Goal: Task Accomplishment & Management: Use online tool/utility

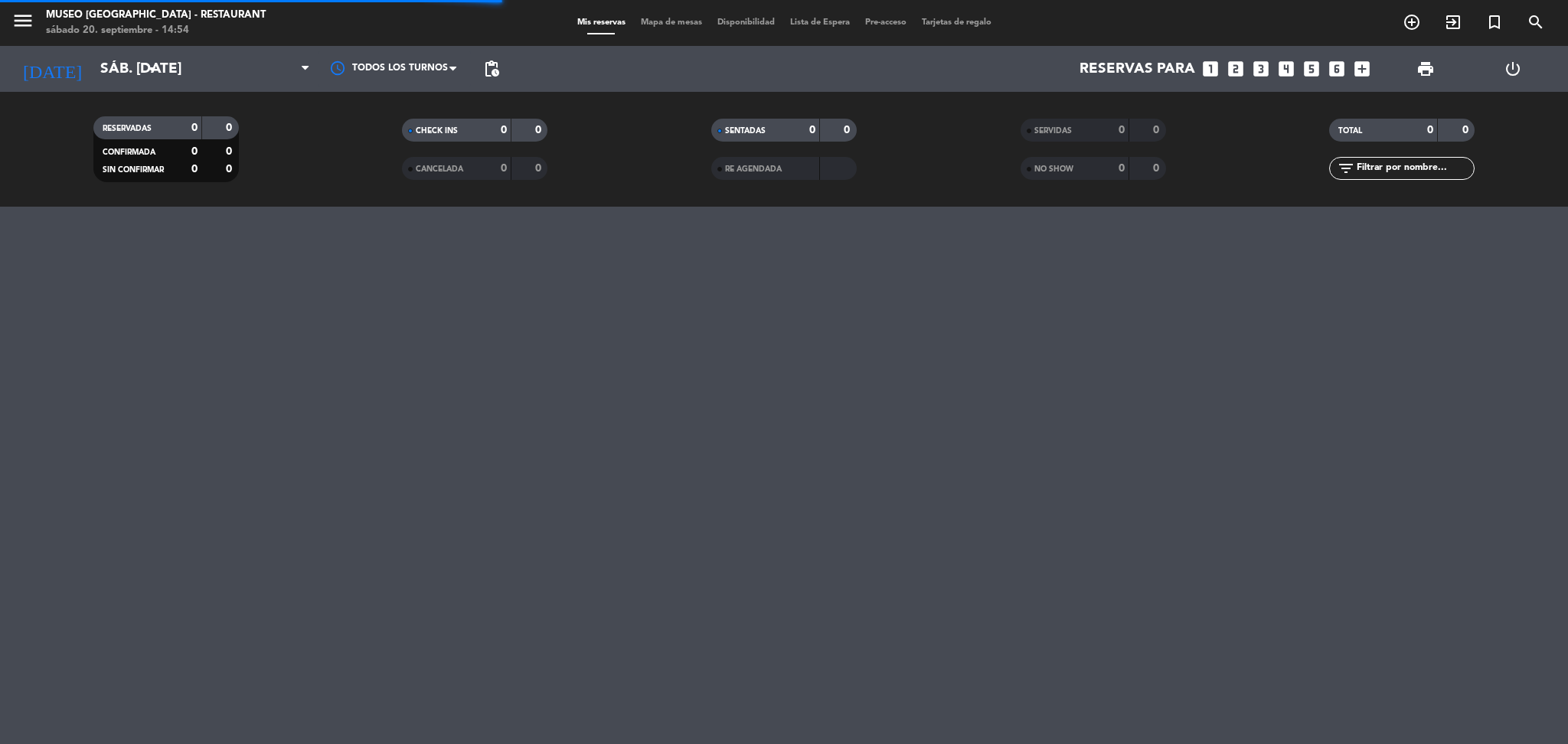
click at [260, 90] on div at bounding box center [241, 68] width 153 height 46
click at [242, 72] on span "Cena" at bounding box center [241, 68] width 153 height 33
click at [659, 19] on span "Mapa de mesas" at bounding box center [671, 23] width 77 height 8
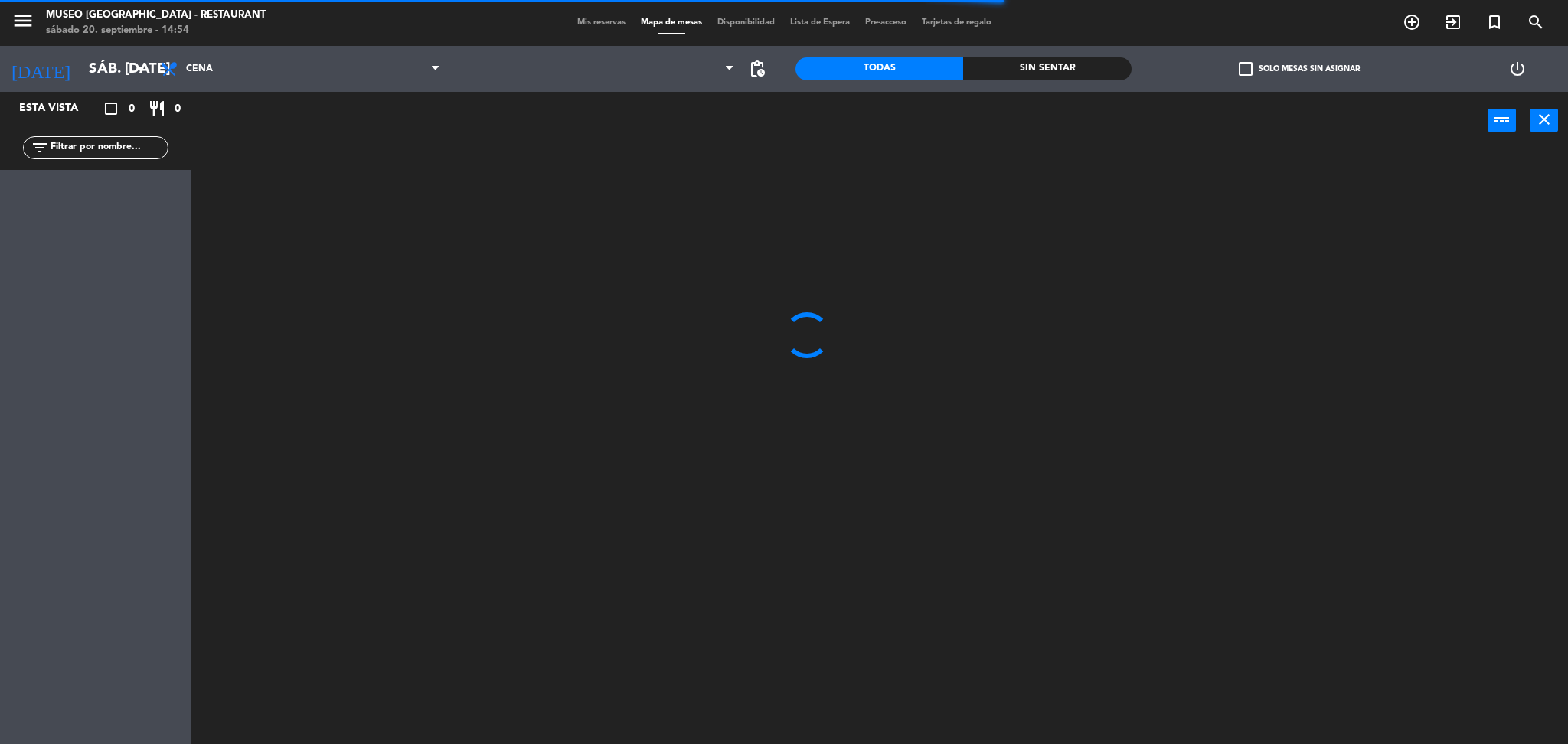
click at [46, 147] on icon "filter_list" at bounding box center [40, 147] width 19 height 19
click at [103, 147] on input "text" at bounding box center [108, 147] width 119 height 17
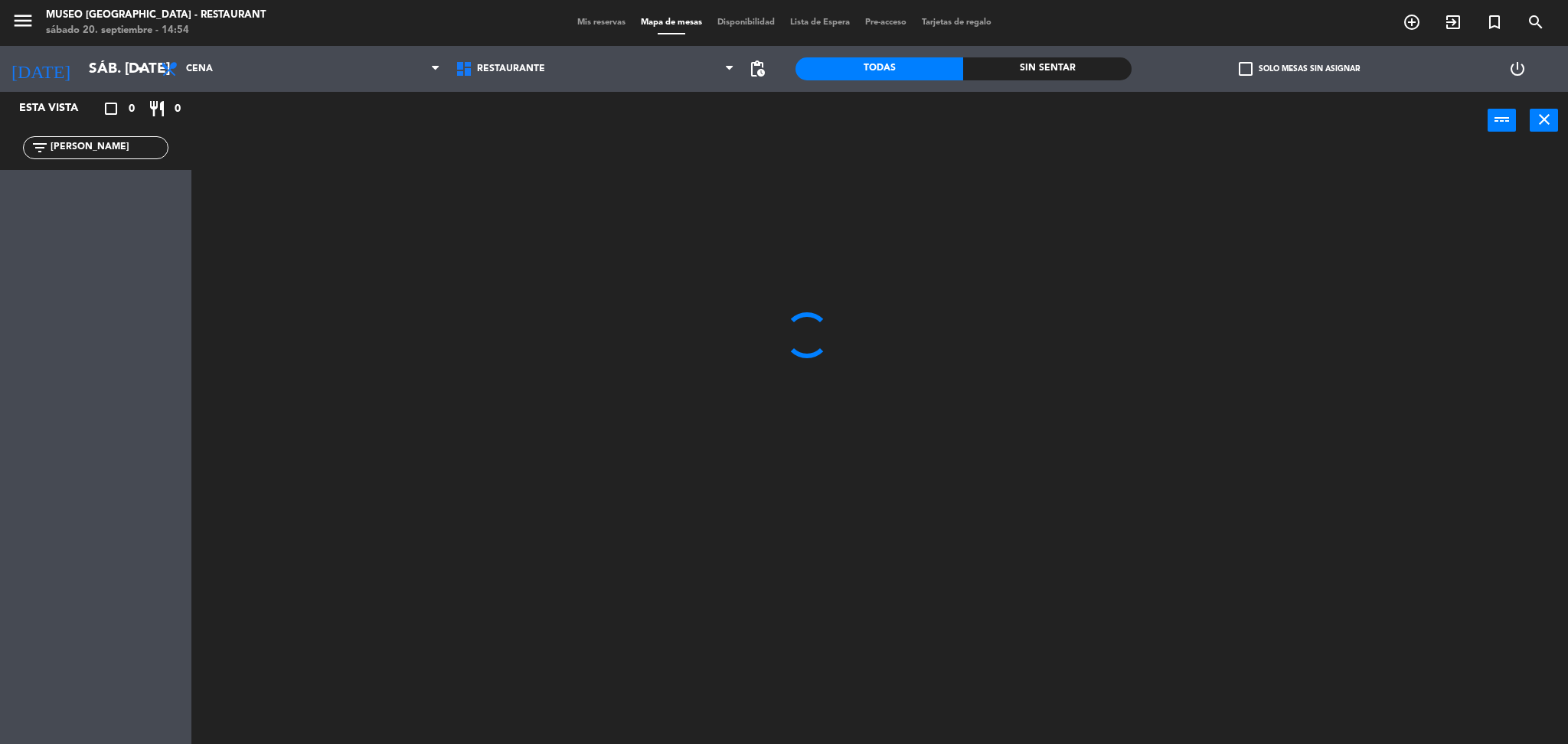
type input "[PERSON_NAME]"
click at [353, 301] on div at bounding box center [887, 451] width 1361 height 594
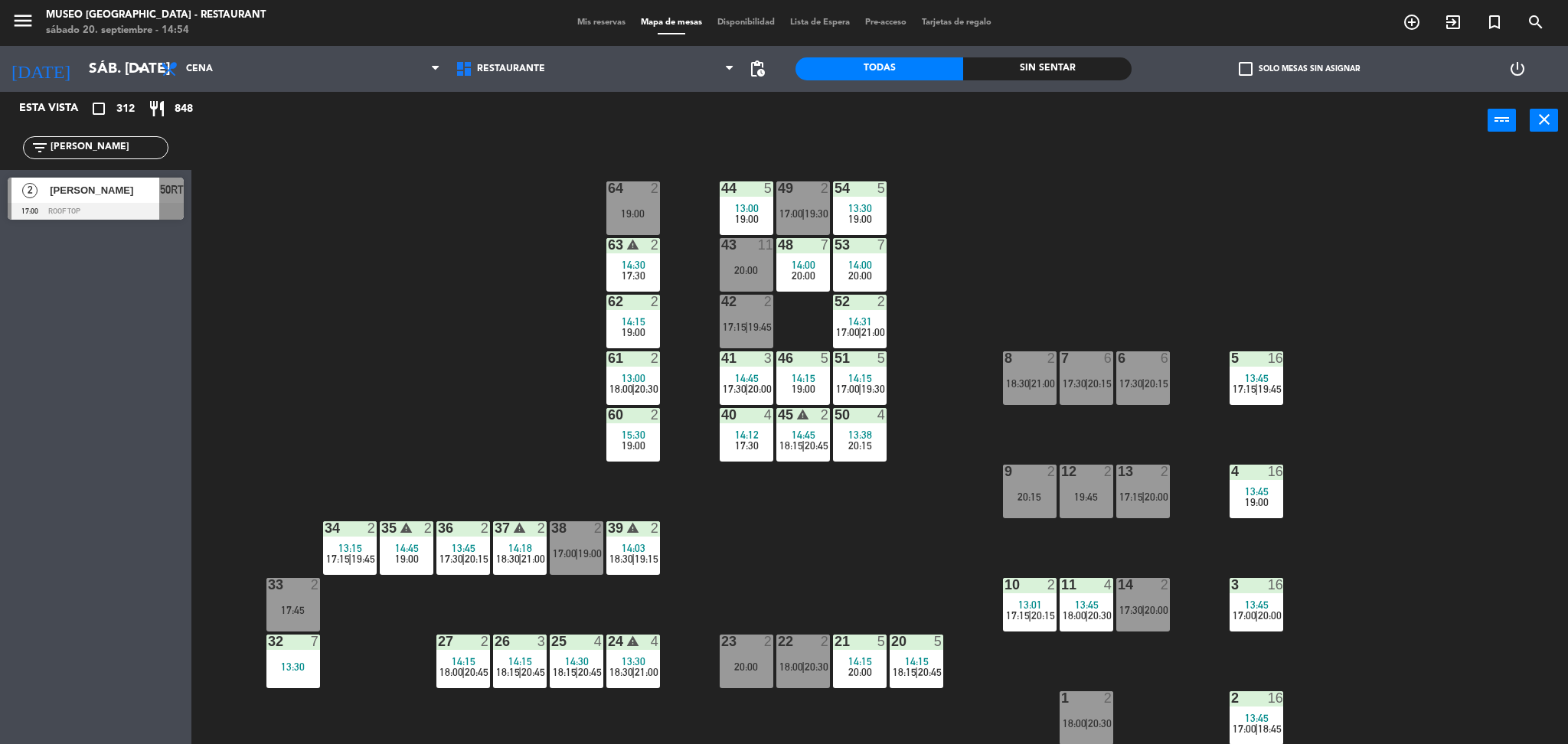
drag, startPoint x: 89, startPoint y: 147, endPoint x: 0, endPoint y: 133, distance: 90.1
click at [0, 133] on div "filter_list [PERSON_NAME]" at bounding box center [95, 147] width 191 height 45
type input "r"
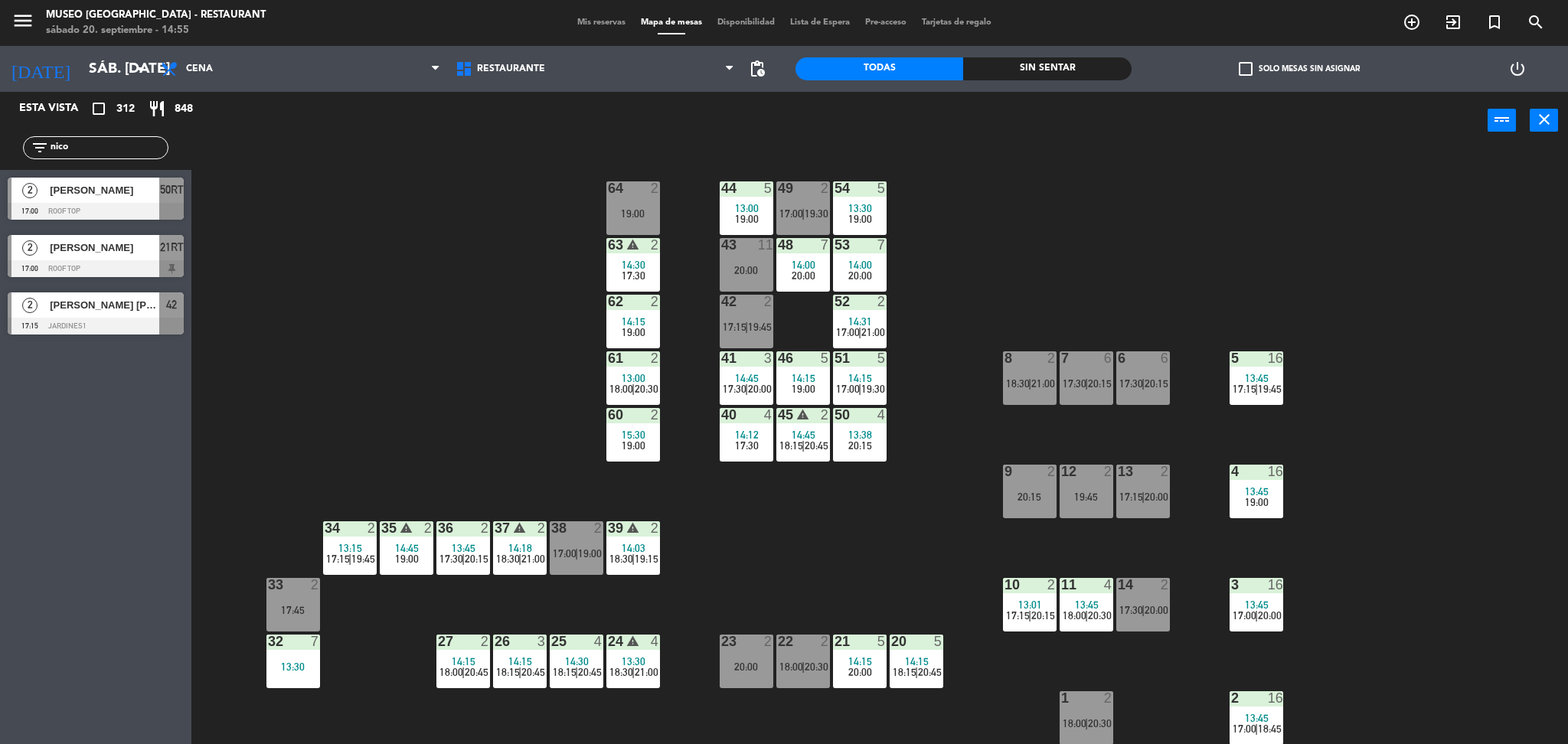
type input "nico"
drag, startPoint x: 80, startPoint y: 138, endPoint x: 5, endPoint y: 168, distance: 80.8
click at [5, 168] on div "filter_list nico" at bounding box center [95, 147] width 191 height 45
drag, startPoint x: 103, startPoint y: 147, endPoint x: 0, endPoint y: 151, distance: 103.1
click at [0, 151] on div "filter_list nico" at bounding box center [95, 147] width 191 height 45
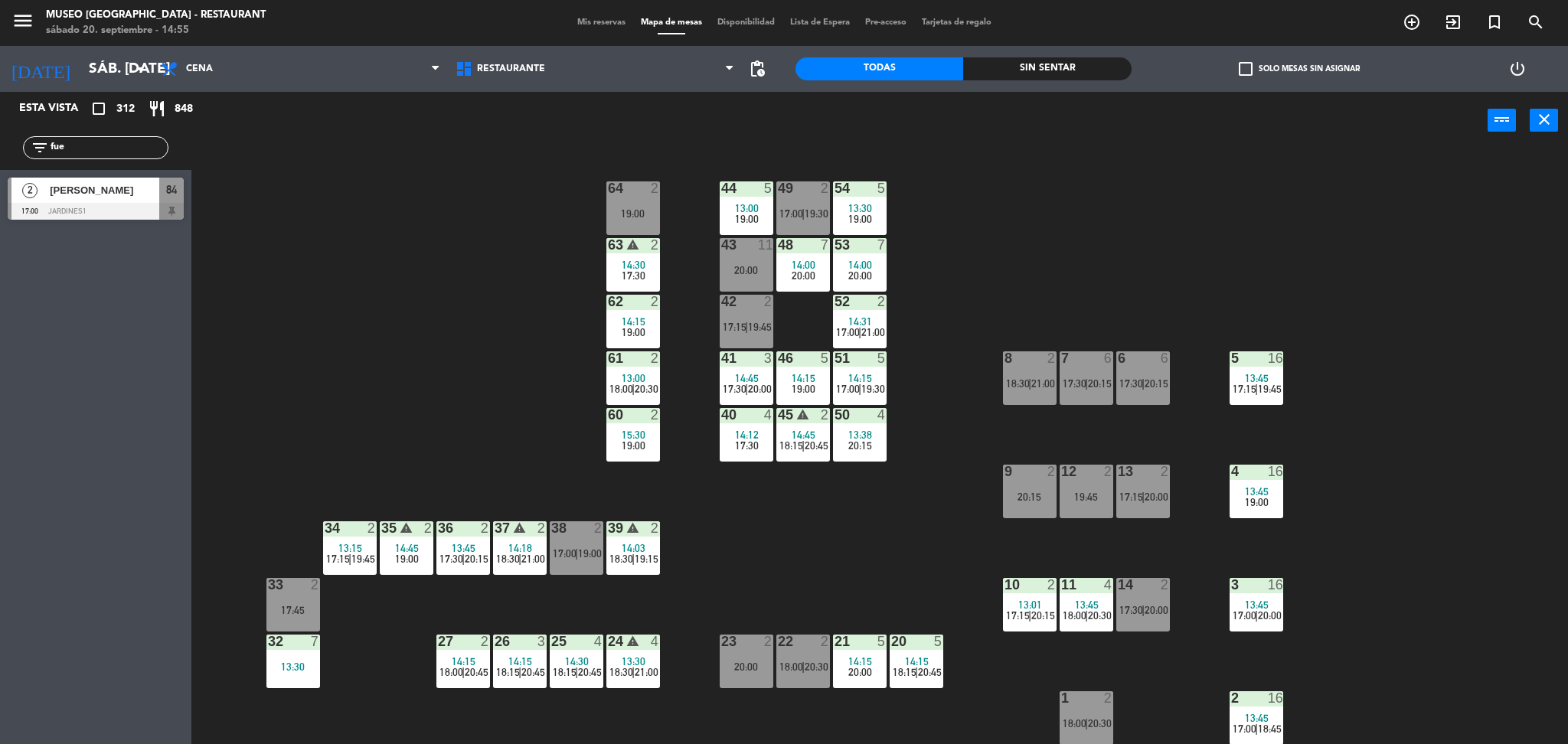
type input "fue"
click at [477, 335] on div "44 5 13:00 19:00 49 2 17:00 | 19:30 54 5 13:30 19:00 64 2 19:00 48 7 14:00 20:0…" at bounding box center [887, 451] width 1361 height 594
drag, startPoint x: 100, startPoint y: 147, endPoint x: 0, endPoint y: 166, distance: 101.8
click at [0, 166] on div "filter_list fue" at bounding box center [95, 147] width 191 height 45
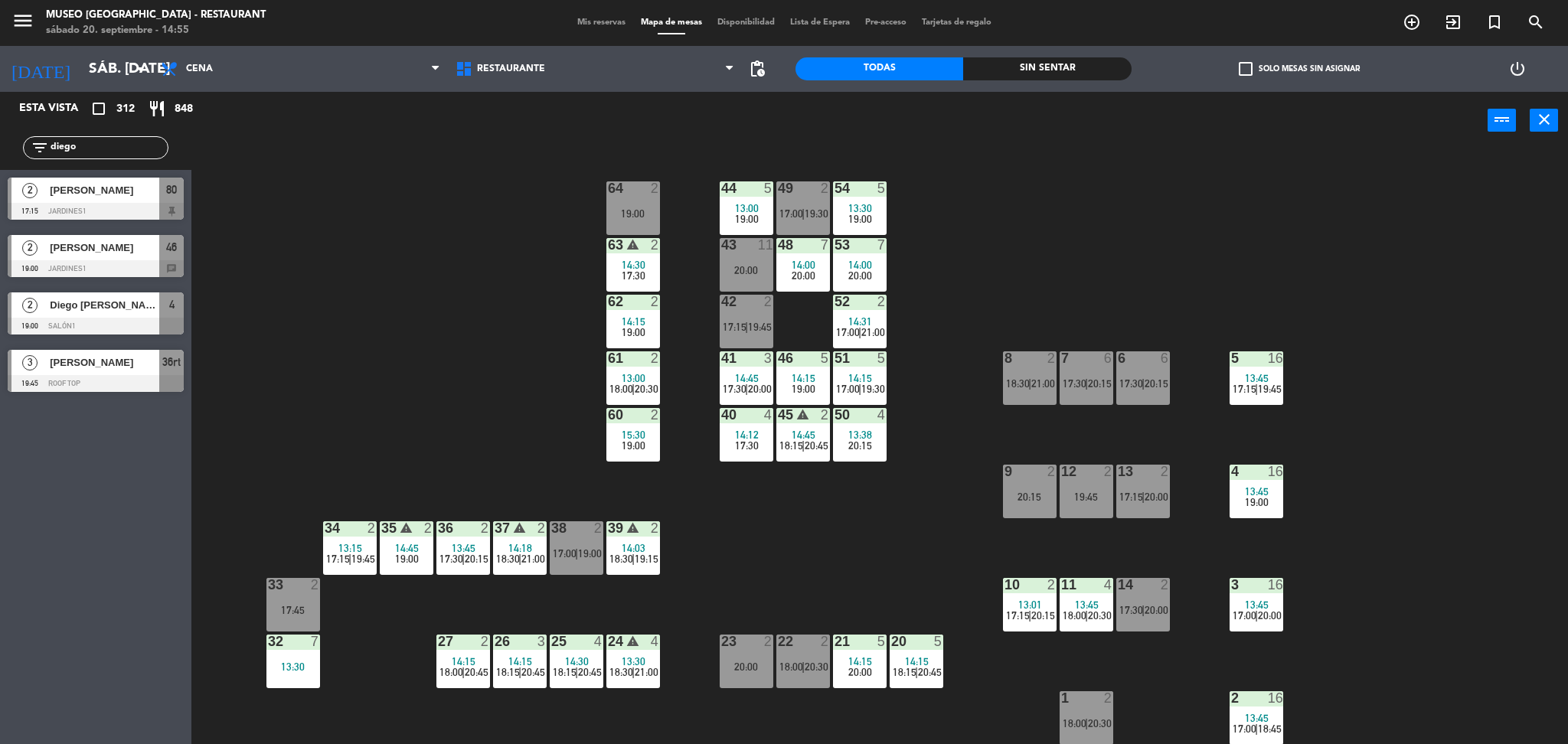
type input "diego"
click at [389, 267] on div "44 5 13:00 19:00 49 2 17:00 | 19:30 54 5 13:30 19:00 64 2 19:00 48 7 14:00 20:0…" at bounding box center [887, 451] width 1361 height 594
drag, startPoint x: 90, startPoint y: 142, endPoint x: 0, endPoint y: 142, distance: 90.0
click at [0, 142] on div "filter_list diego" at bounding box center [95, 147] width 191 height 45
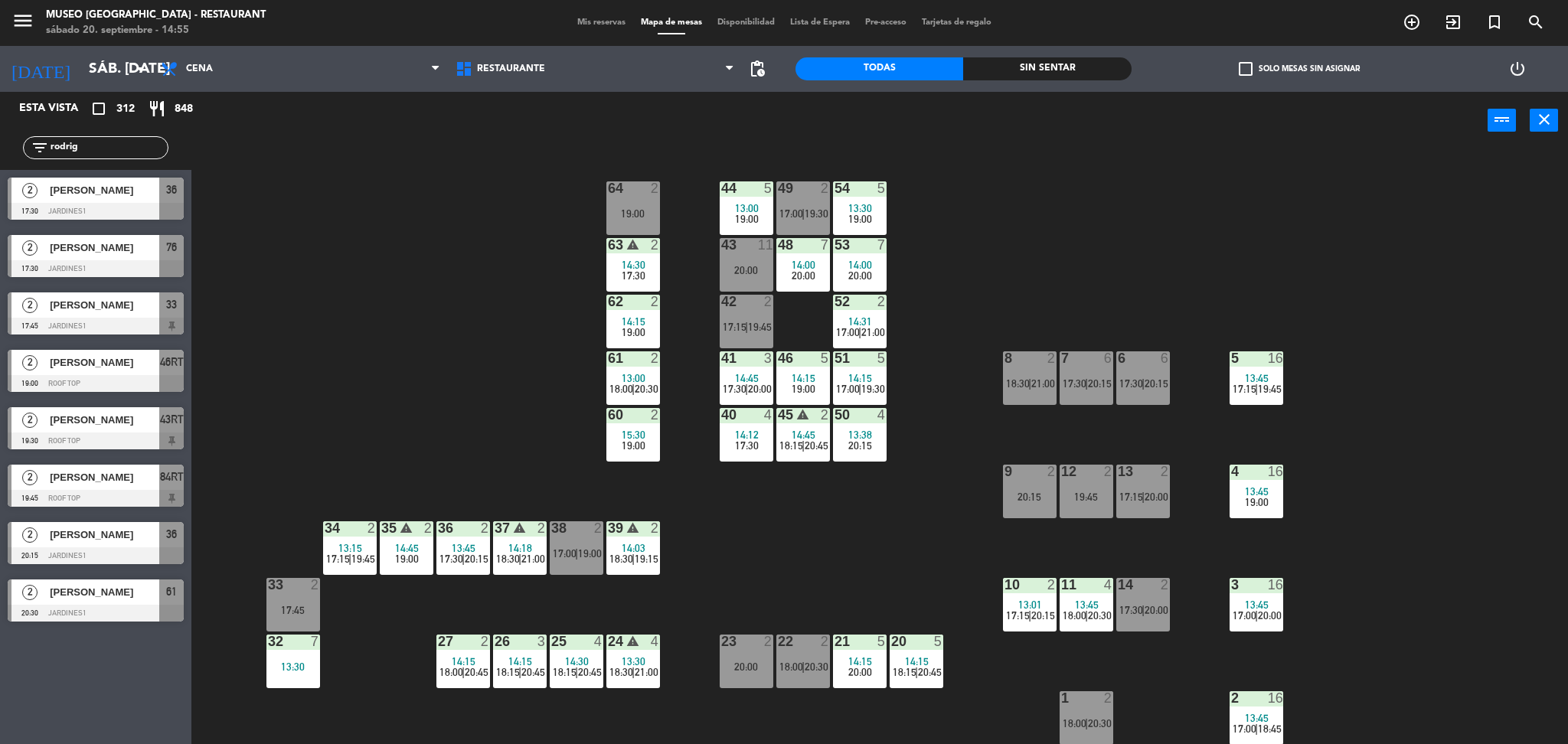
type input "rodrig"
click at [436, 368] on div "44 5 13:00 19:00 49 2 17:00 | 19:30 54 5 13:30 19:00 64 2 19:00 48 7 14:00 20:0…" at bounding box center [887, 451] width 1361 height 594
drag, startPoint x: 93, startPoint y: 151, endPoint x: 0, endPoint y: 147, distance: 93.1
click at [0, 147] on div "filter_list rodrig" at bounding box center [95, 147] width 191 height 45
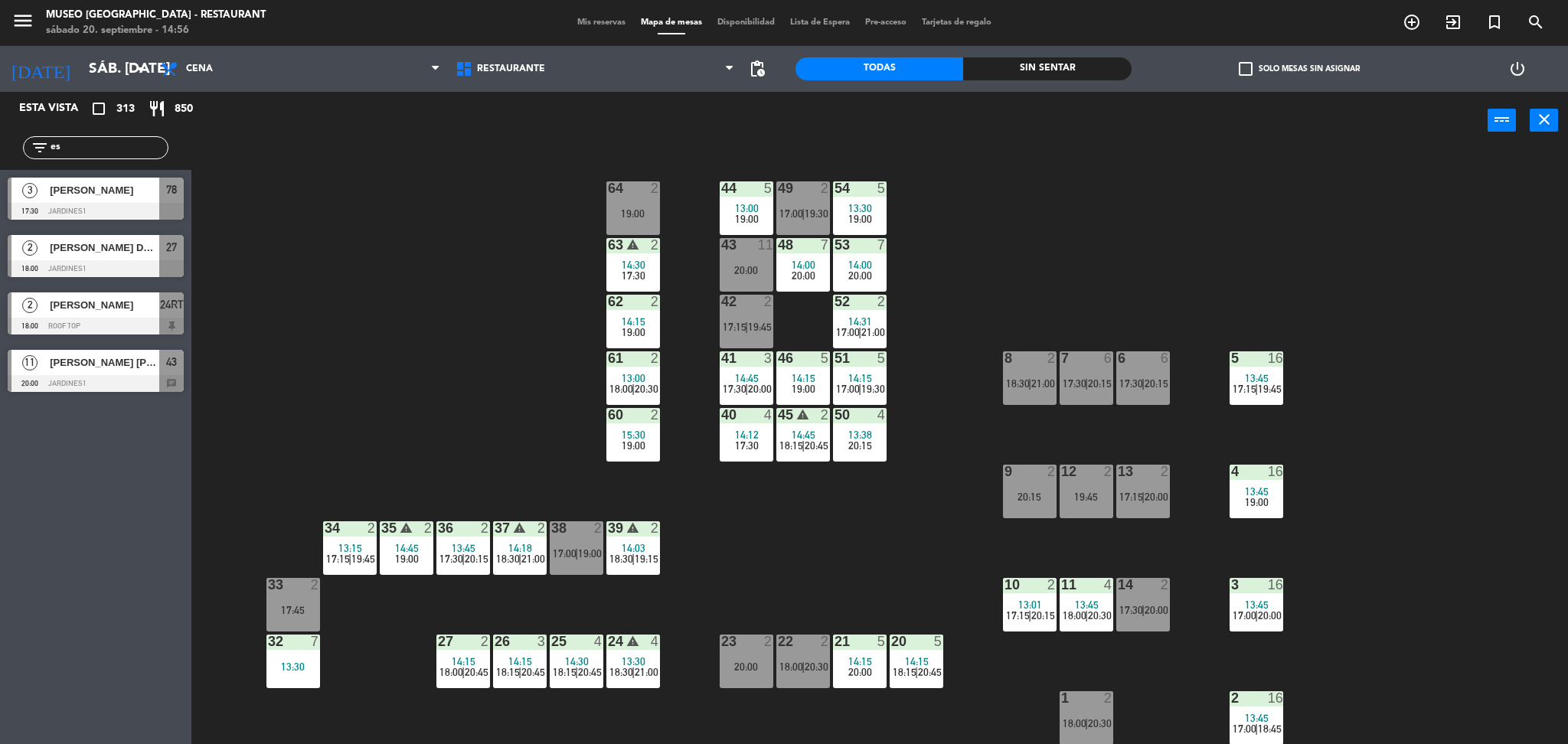
type input "e"
type input "y"
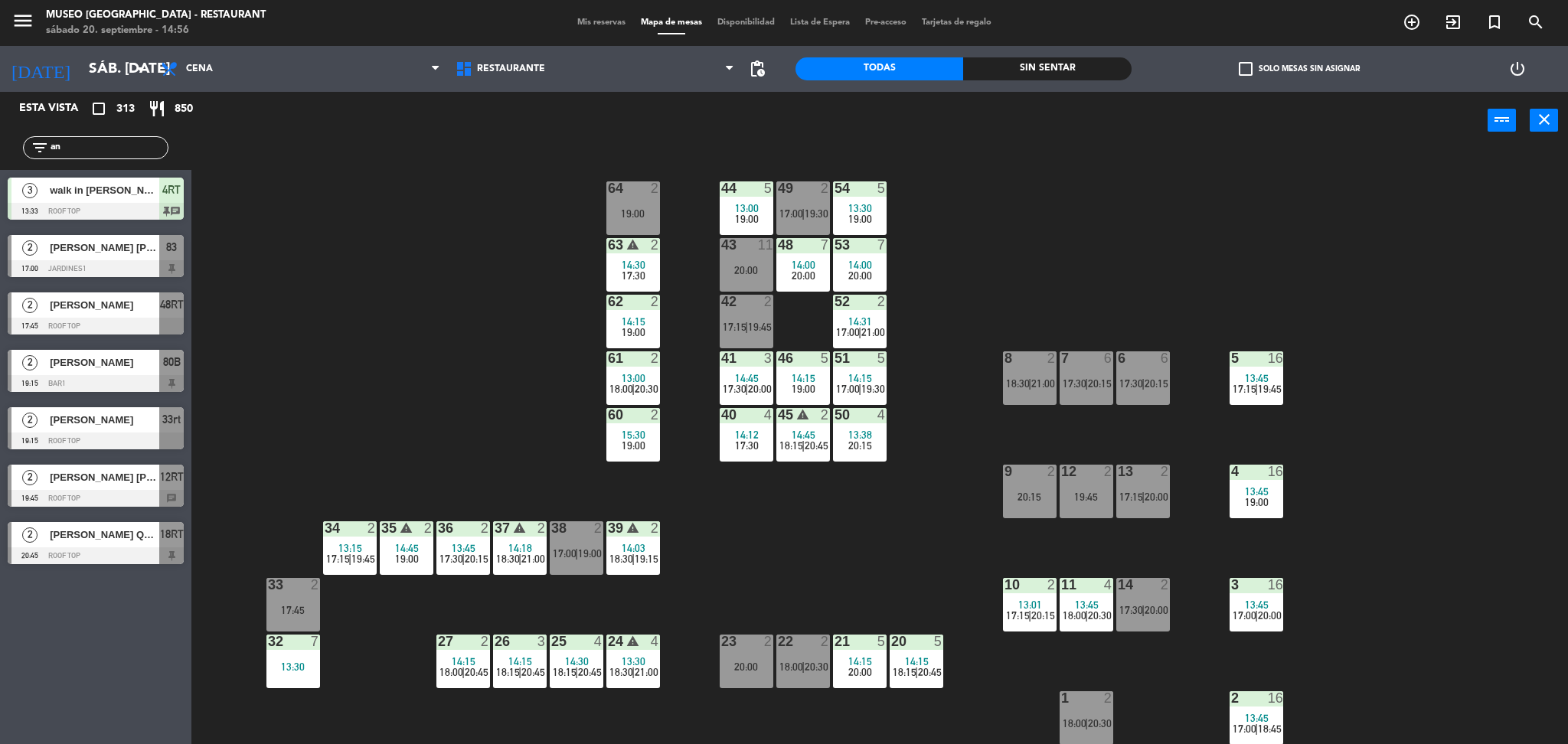
type input "a"
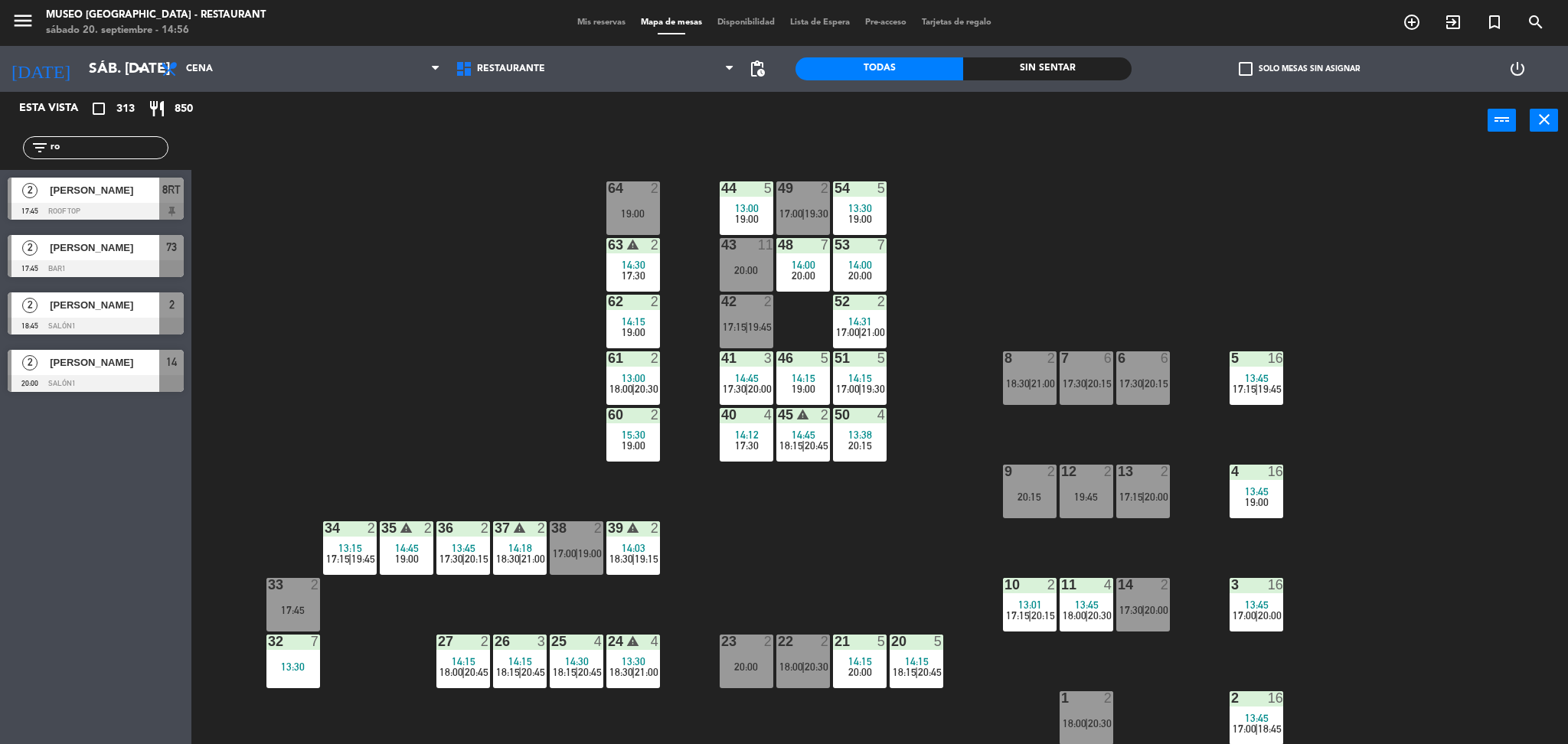
type input "r"
type input "j"
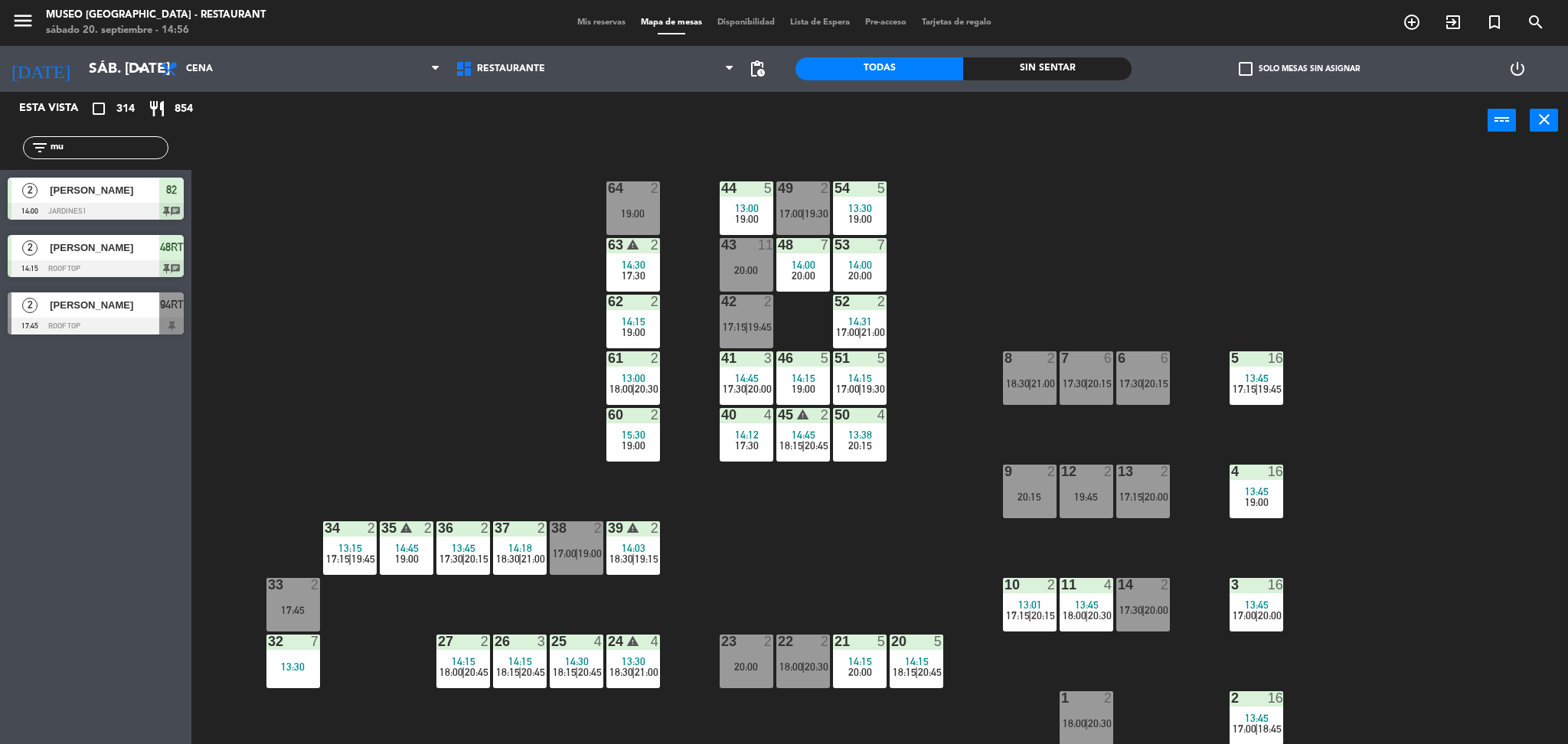
type input "m"
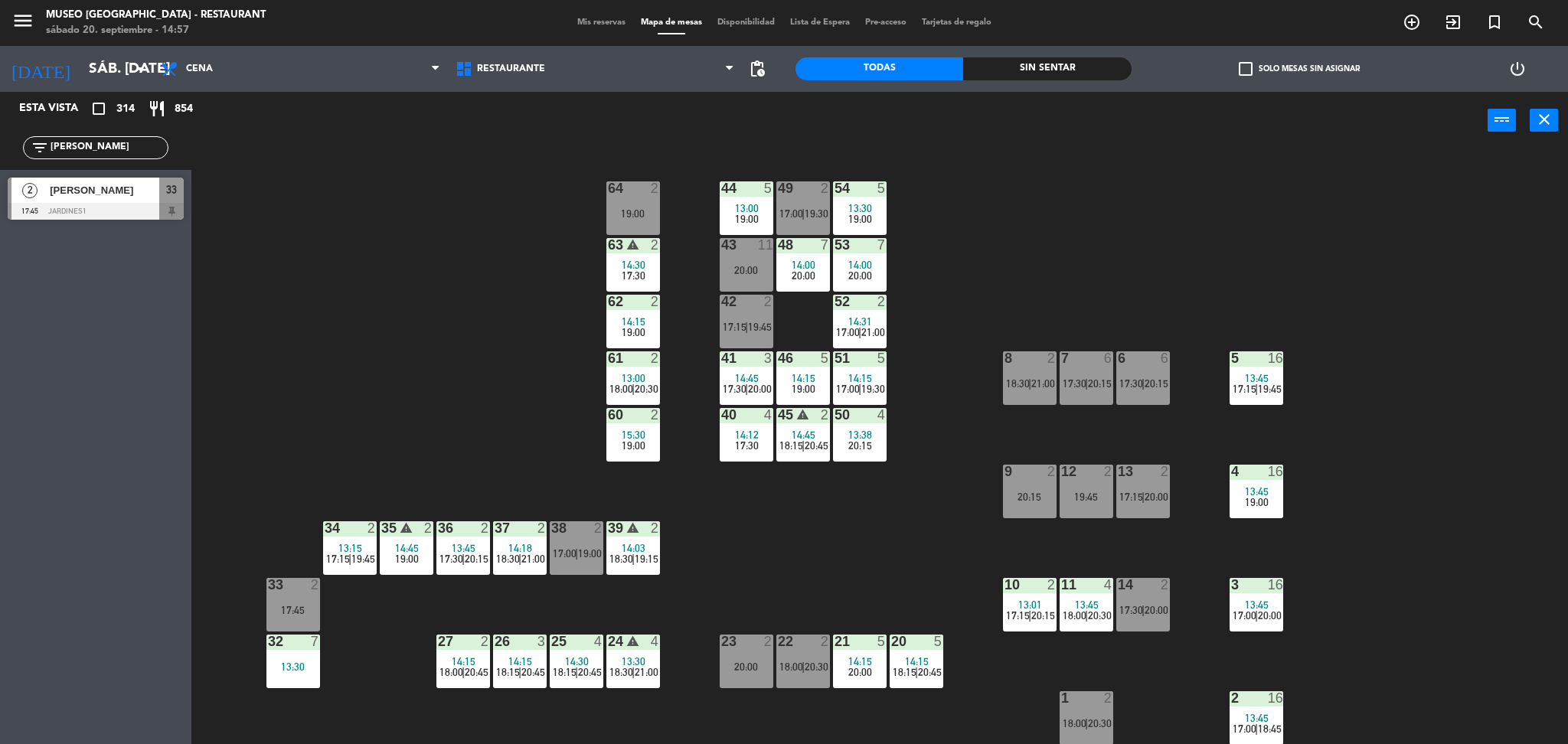
type input "[PERSON_NAME]"
drag, startPoint x: 90, startPoint y: 147, endPoint x: 0, endPoint y: 142, distance: 90.1
click at [0, 142] on div "filter_list [PERSON_NAME]" at bounding box center [95, 147] width 191 height 45
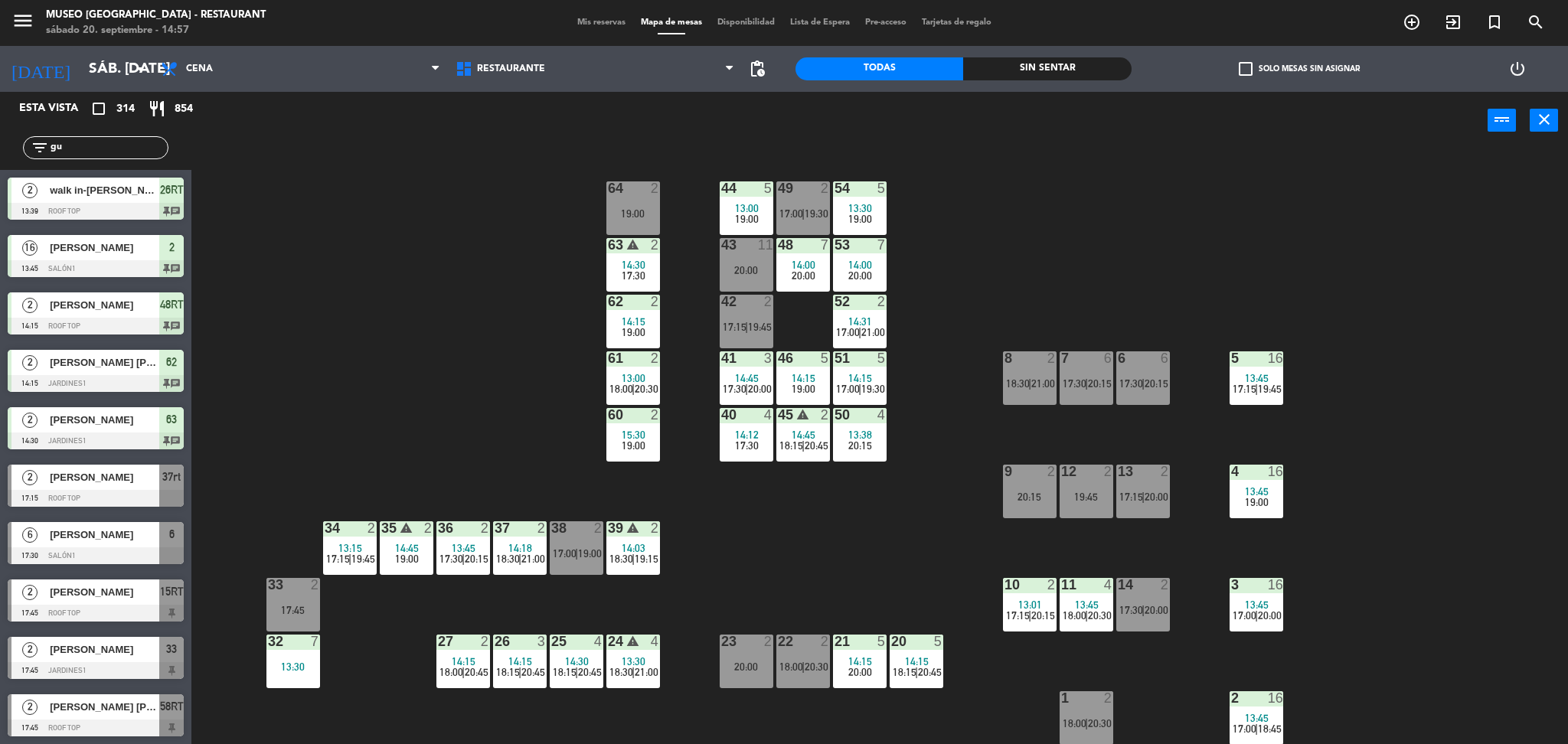
type input "g"
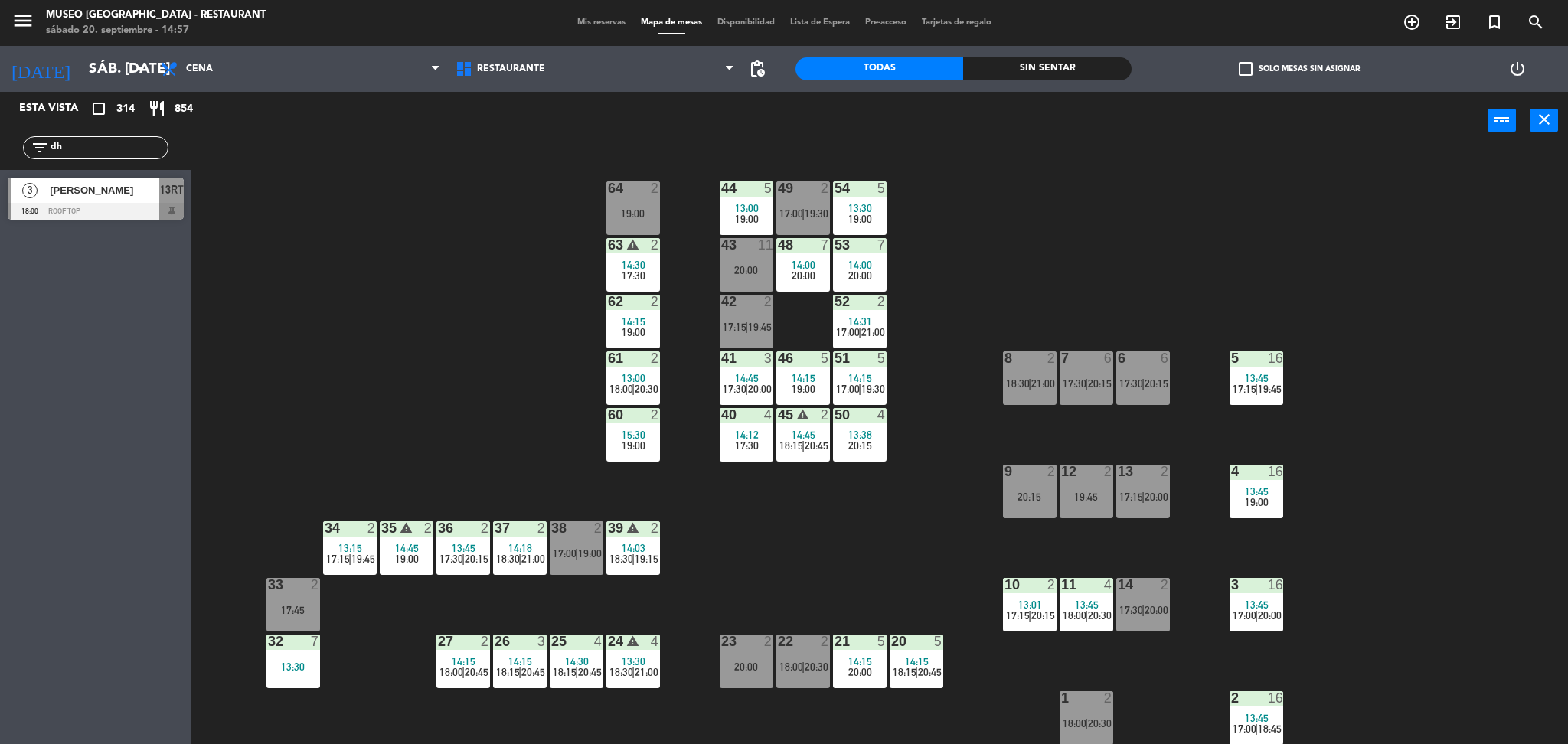
type input "d"
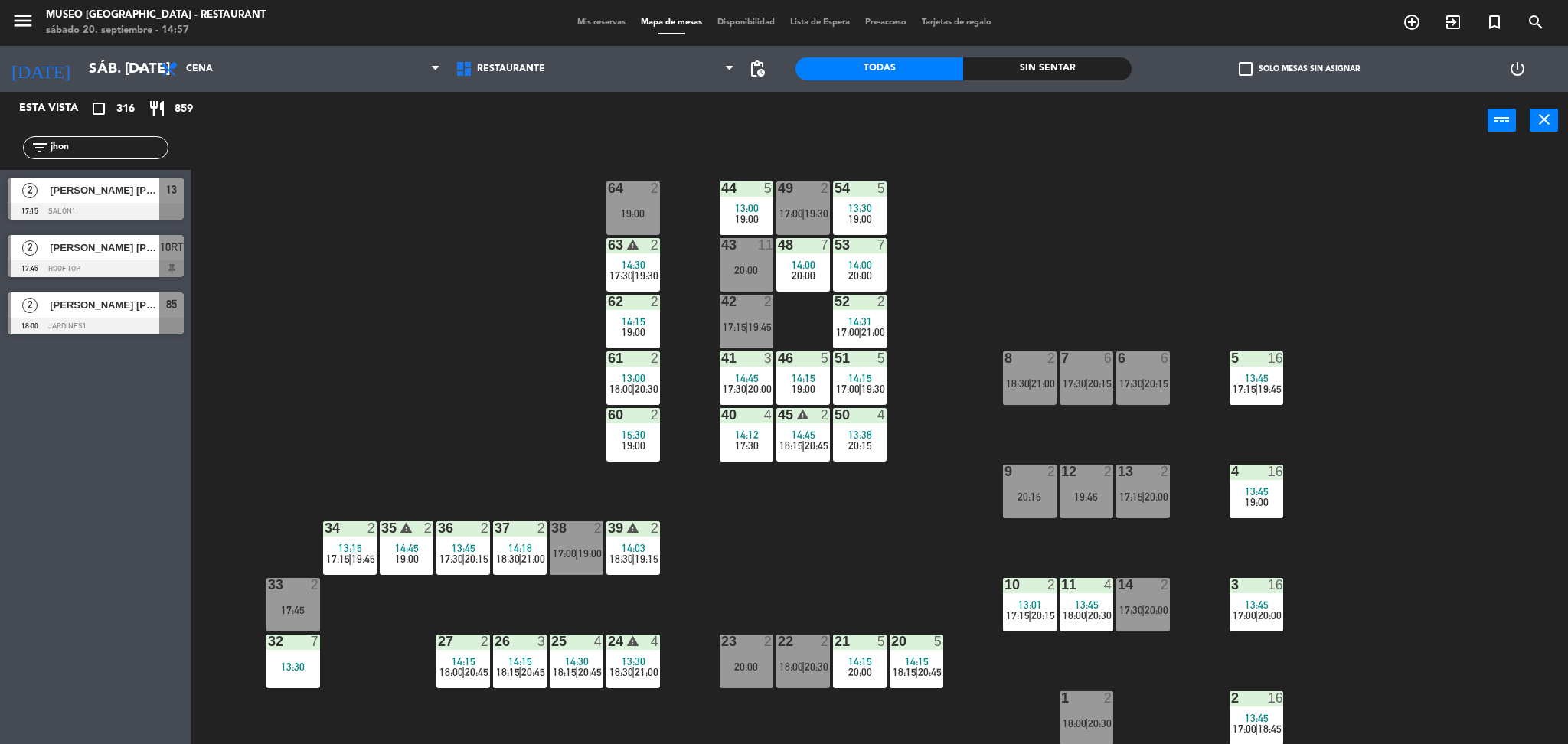
drag, startPoint x: 76, startPoint y: 148, endPoint x: 0, endPoint y: 140, distance: 76.4
click at [0, 140] on div "filter_list jhon" at bounding box center [95, 147] width 191 height 45
click at [421, 247] on div "44 5 13:00 19:00 49 2 17:00 | 19:30 54 5 13:30 19:00 64 2 19:00 48 7 14:00 20:0…" at bounding box center [887, 451] width 1361 height 594
drag, startPoint x: 77, startPoint y: 147, endPoint x: 0, endPoint y: 146, distance: 77.0
click at [0, 146] on div "filter_list [PERSON_NAME]" at bounding box center [95, 147] width 191 height 45
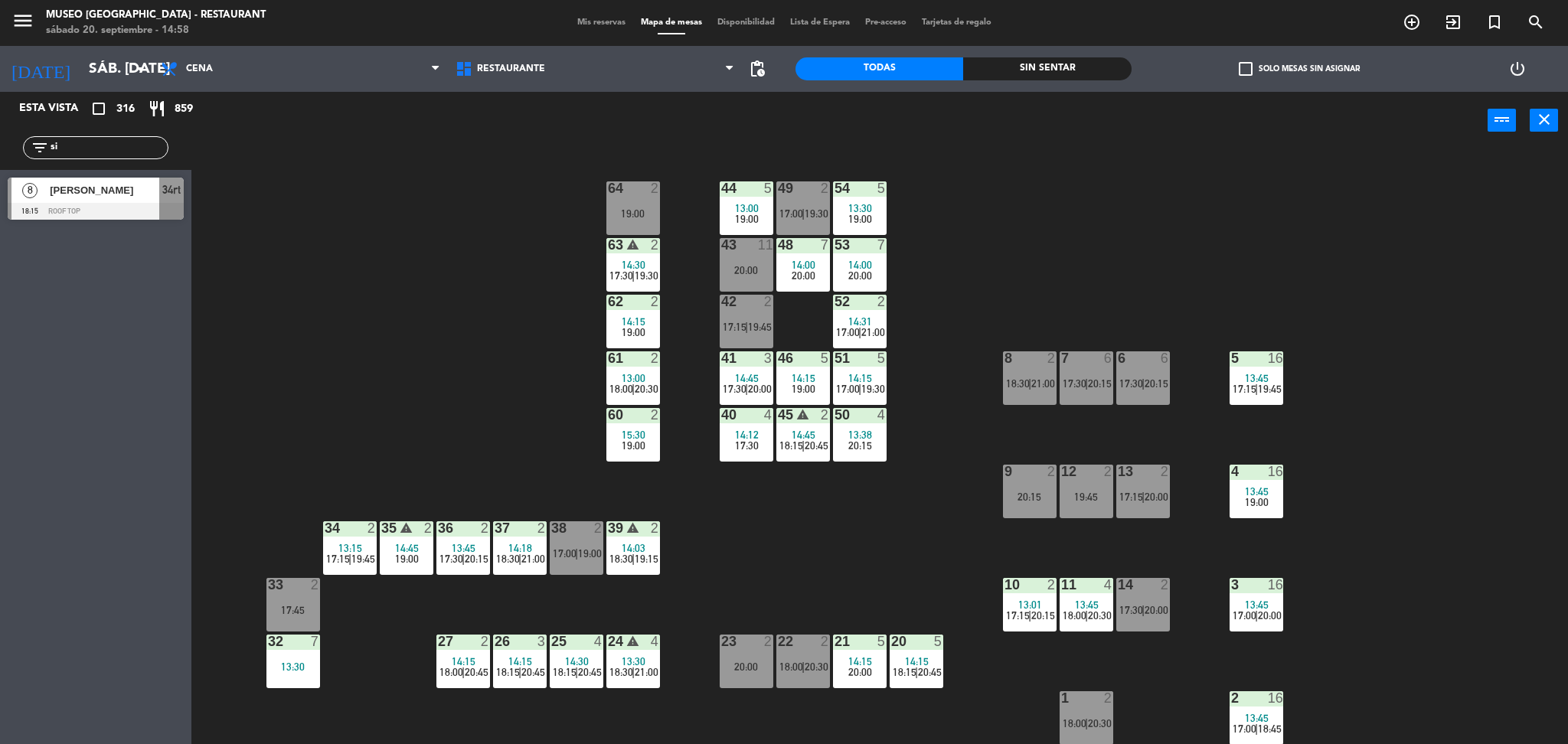
type input "s"
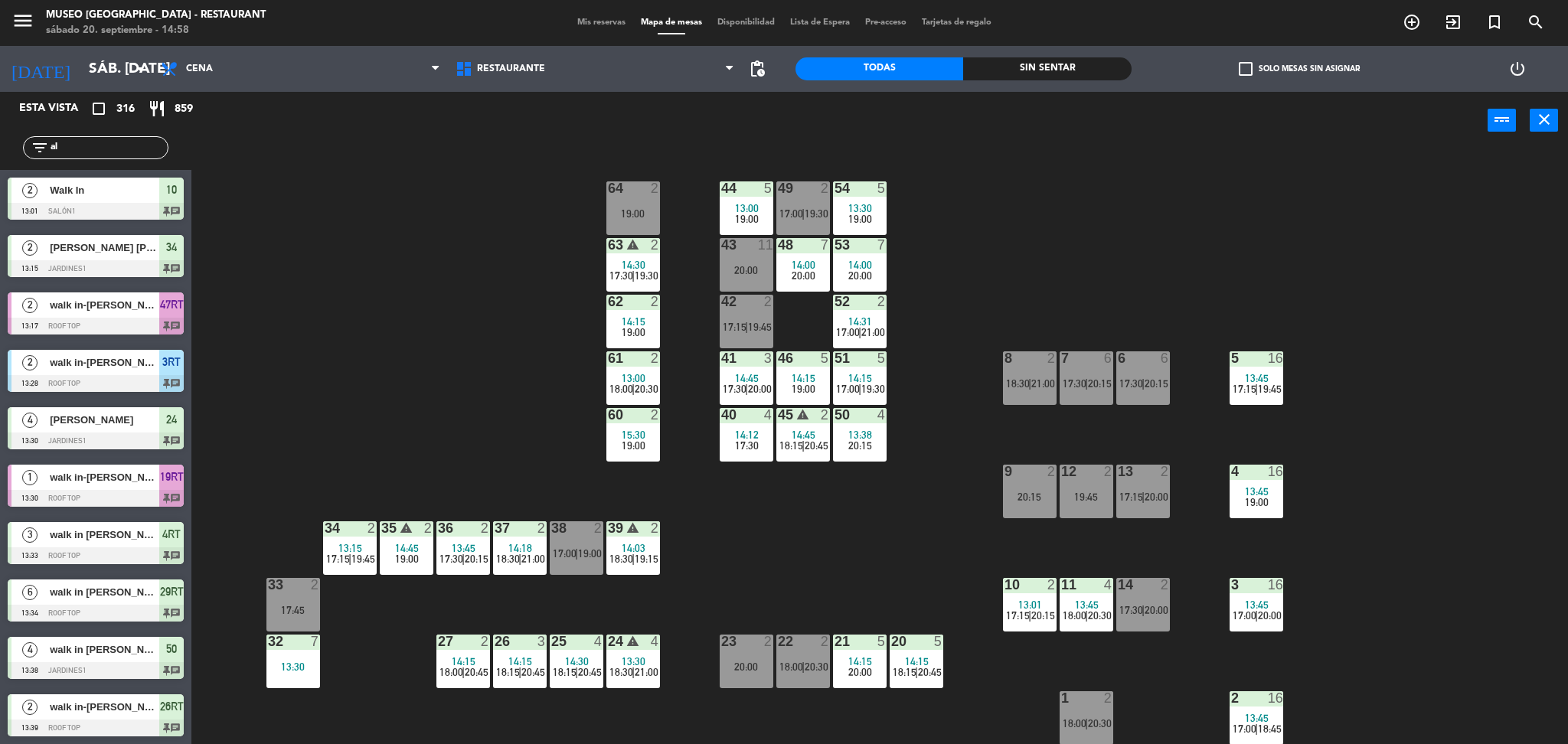
type input "a"
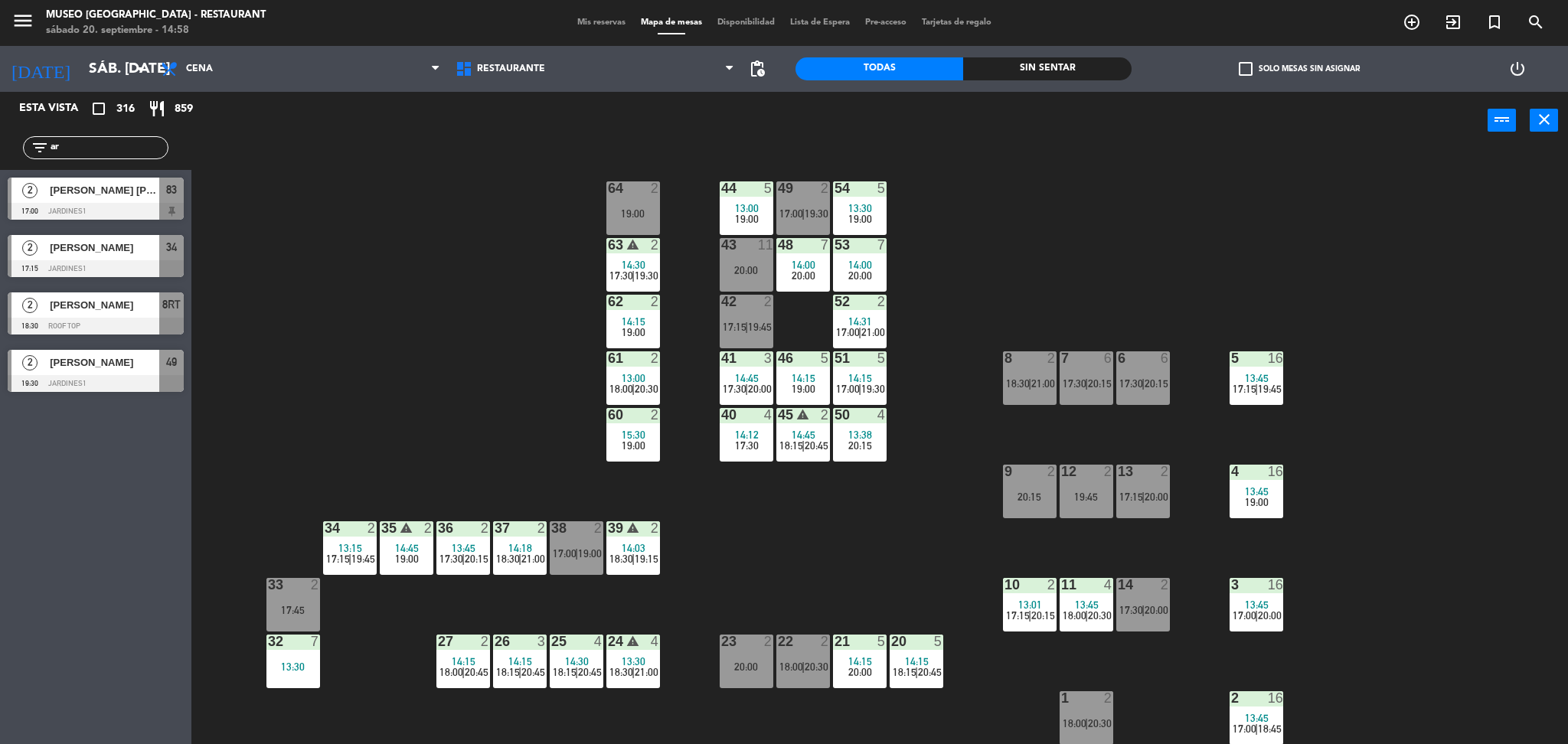
type input "a"
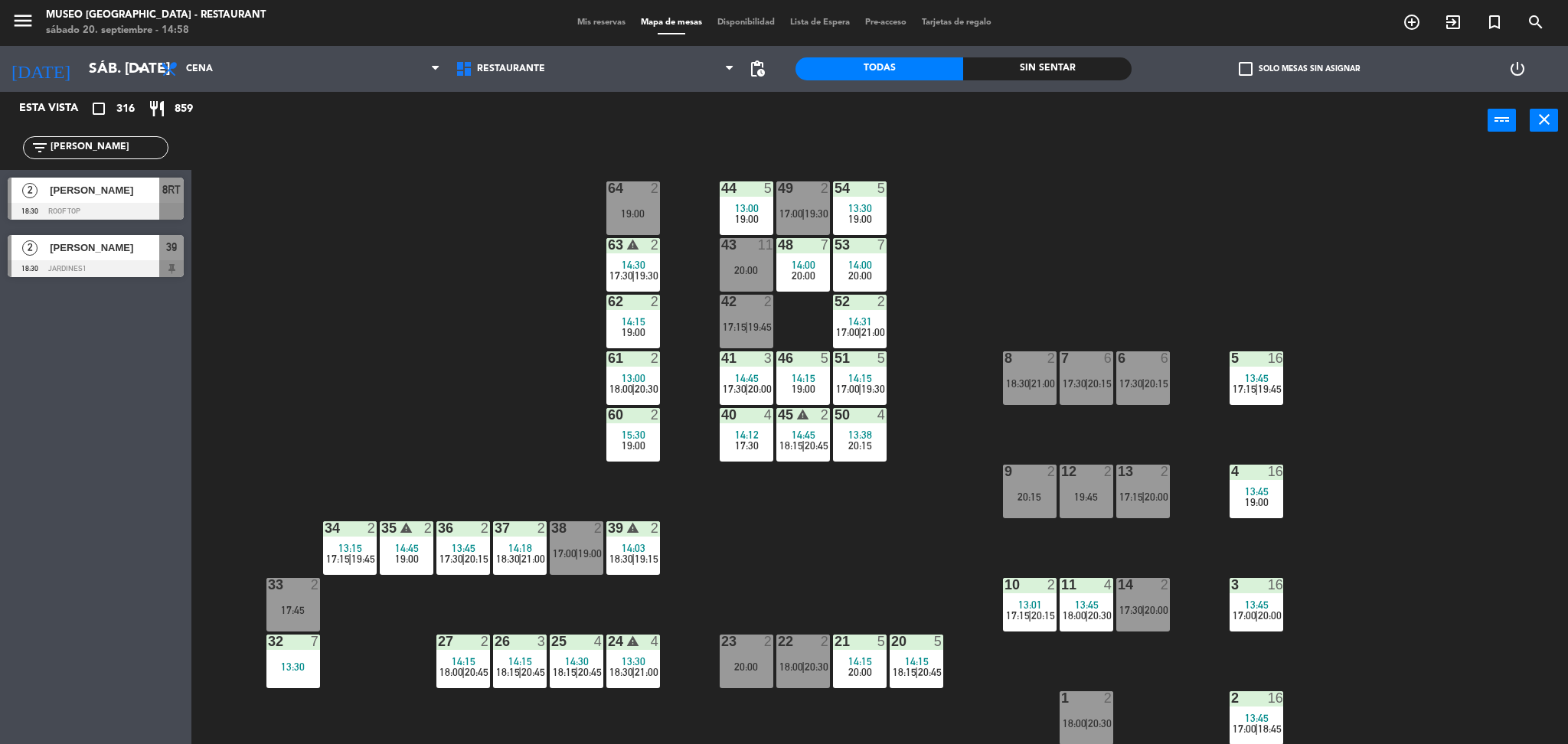
click at [466, 344] on div "44 5 13:00 19:00 49 2 17:00 | 19:30 54 5 13:30 19:00 64 2 19:00 48 7 14:00 20:0…" at bounding box center [887, 451] width 1361 height 594
drag, startPoint x: 0, startPoint y: 173, endPoint x: 0, endPoint y: 158, distance: 15.0
click at [0, 158] on div "filter_list [PERSON_NAME]" at bounding box center [95, 147] width 191 height 45
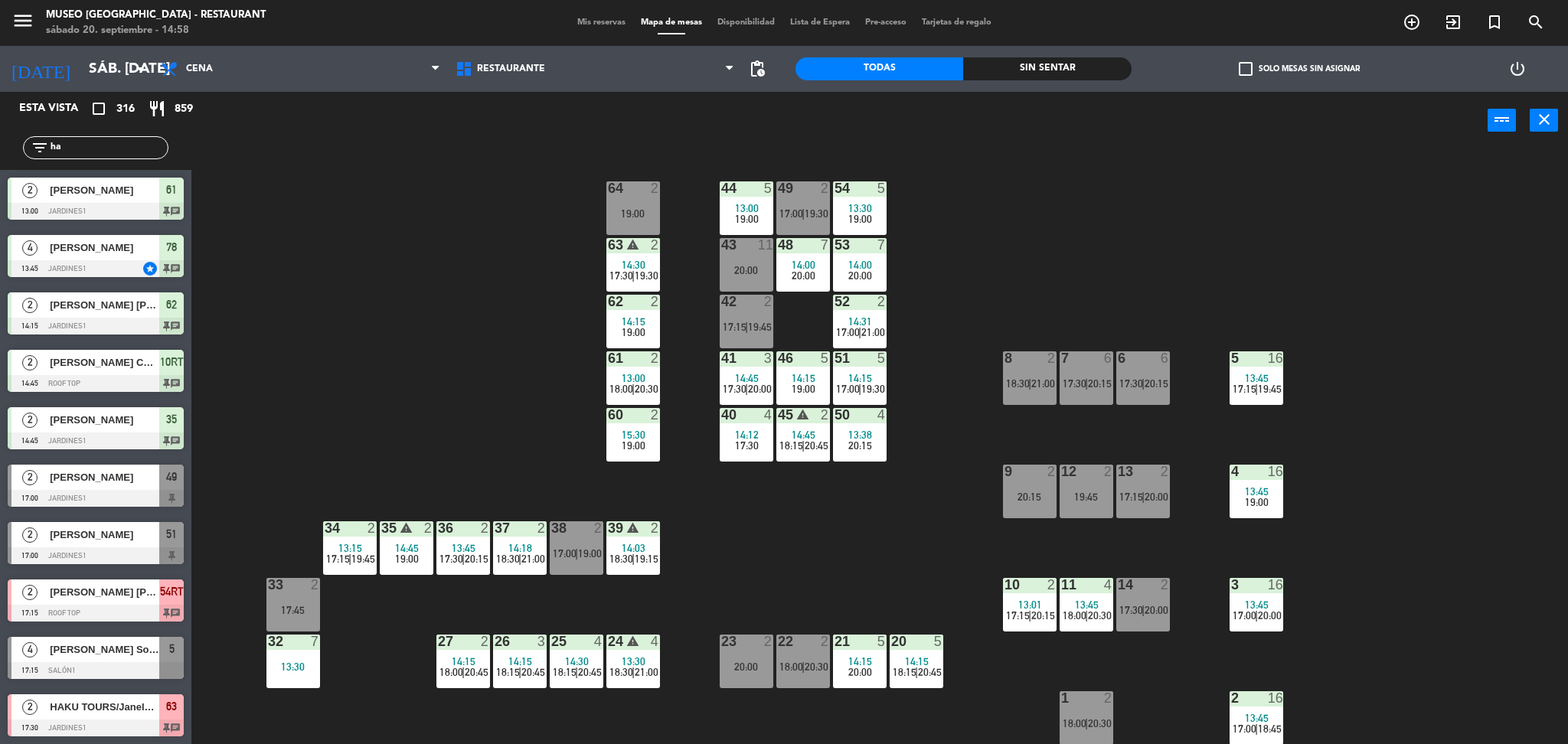
type input "h"
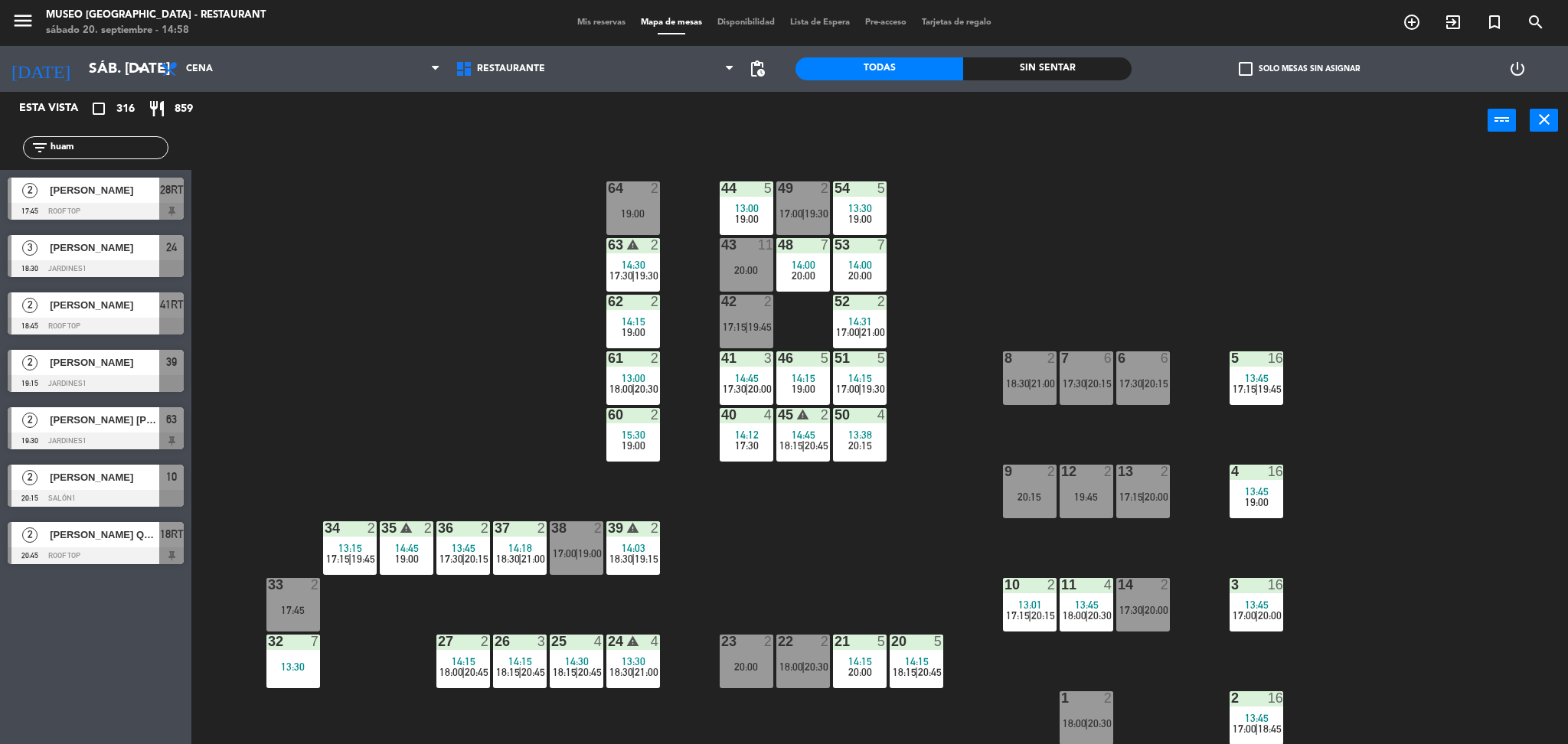
click at [497, 349] on div "44 5 13:00 19:00 49 2 17:00 | 19:30 54 5 13:30 19:00 64 2 19:00 48 7 14:00 20:0…" at bounding box center [887, 451] width 1361 height 594
drag, startPoint x: 94, startPoint y: 144, endPoint x: 0, endPoint y: 153, distance: 94.4
click at [0, 153] on div "filter_list huam" at bounding box center [95, 147] width 191 height 45
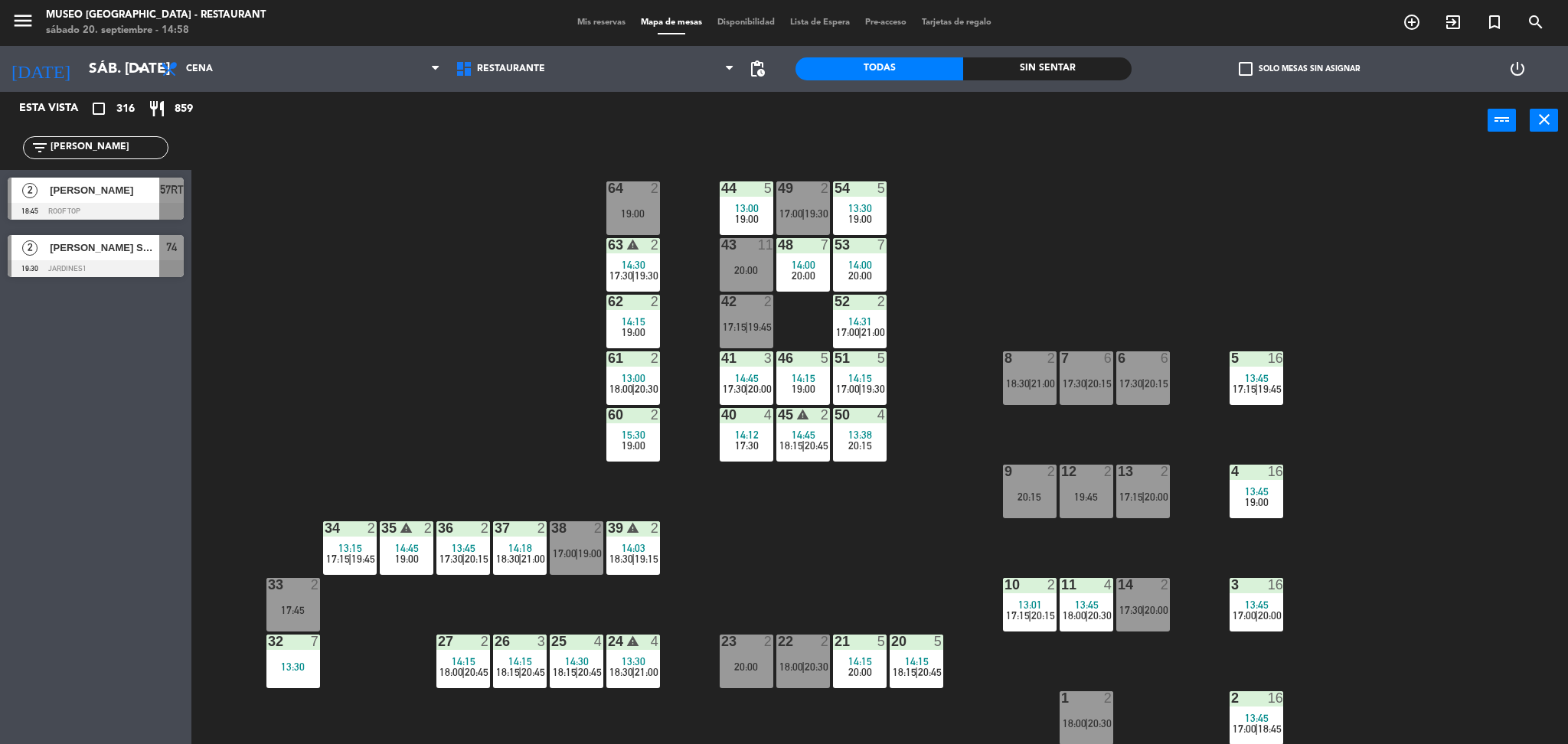
type input "[PERSON_NAME]"
click at [429, 341] on div "44 5 13:00 19:00 49 2 17:00 | 19:30 54 5 13:30 19:00 64 2 19:00 48 7 14:00 20:0…" at bounding box center [887, 451] width 1361 height 594
drag, startPoint x: 76, startPoint y: 142, endPoint x: 0, endPoint y: 137, distance: 76.2
click at [0, 137] on div "filter_list [PERSON_NAME]" at bounding box center [95, 147] width 191 height 45
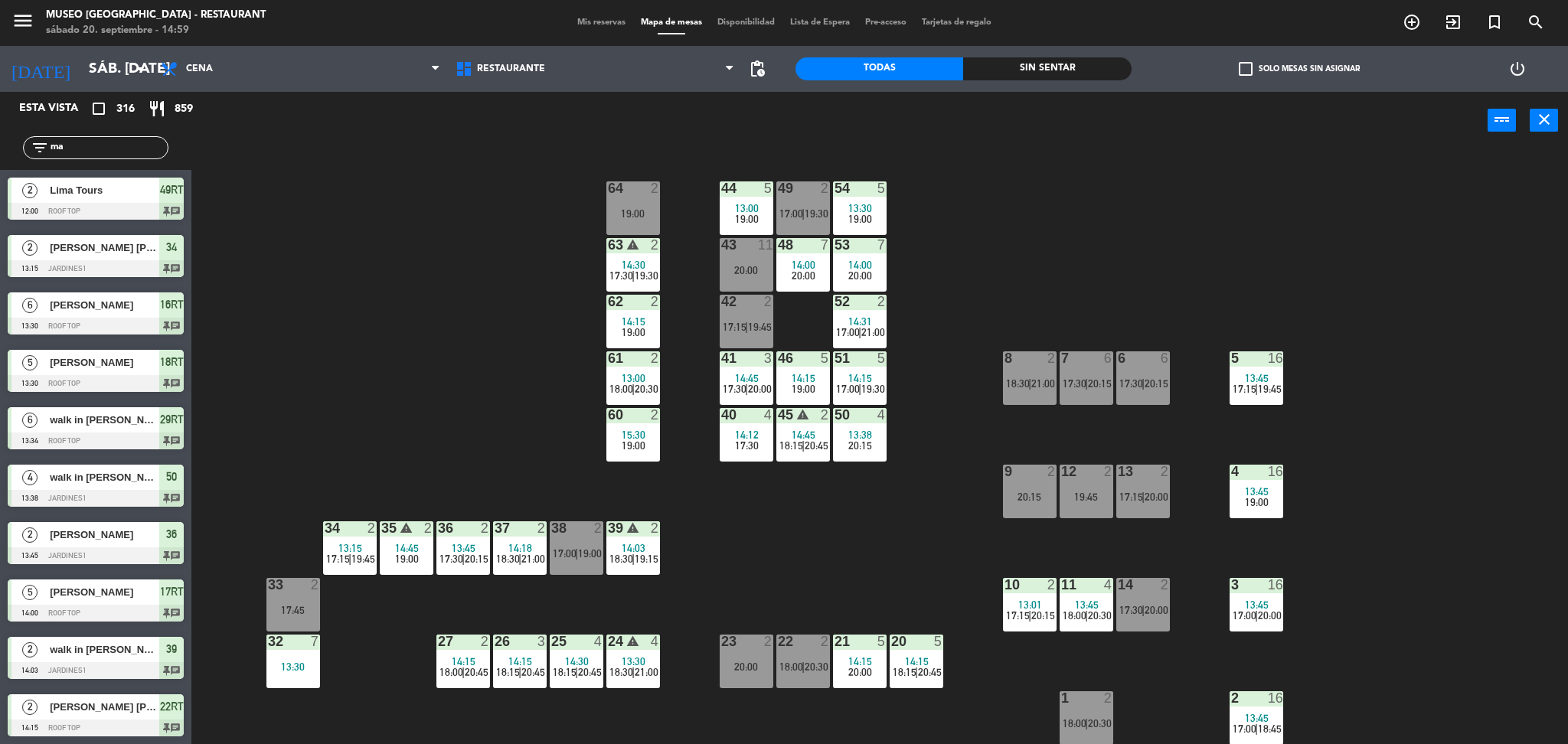
type input "m"
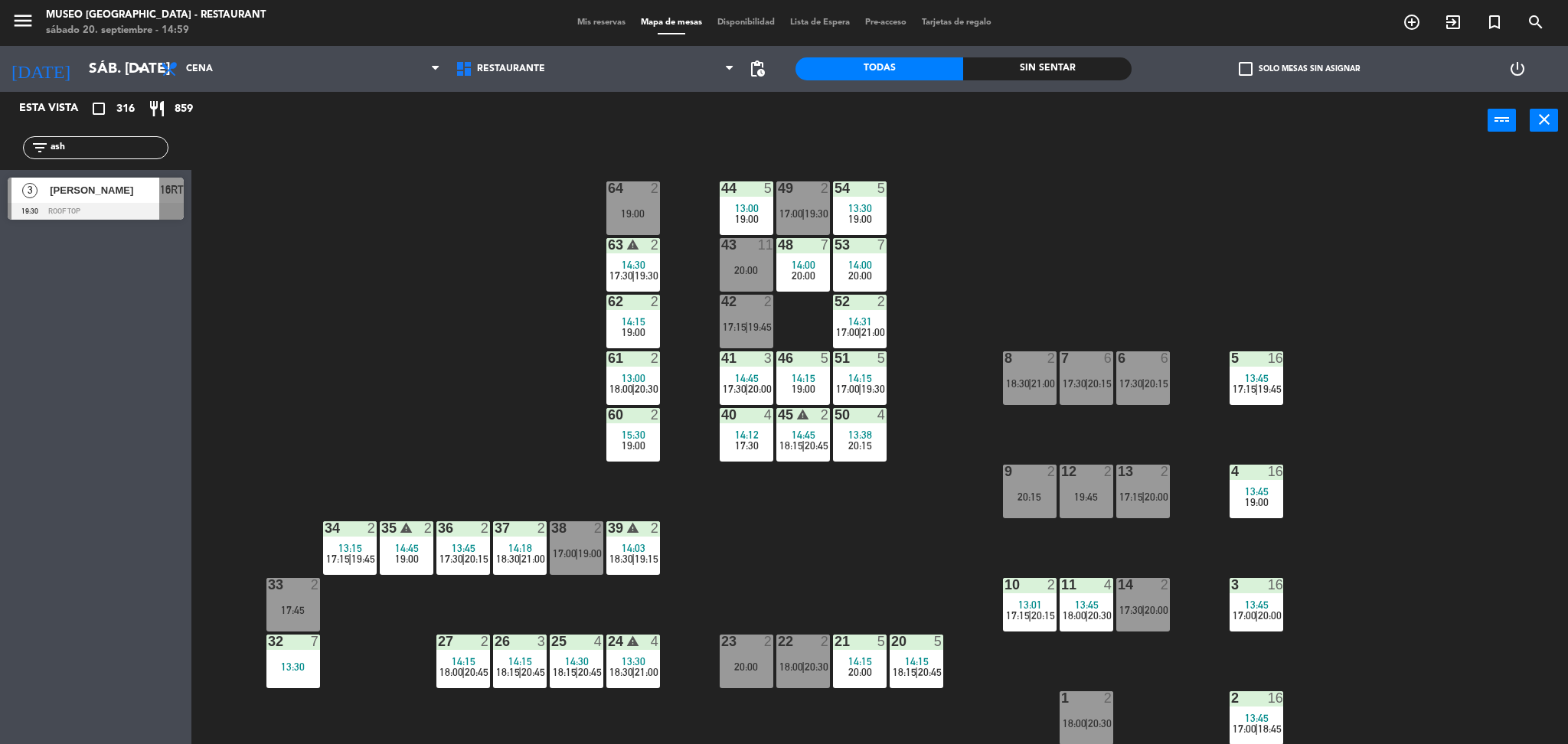
click at [416, 334] on div "44 5 13:00 19:00 49 2 17:00 | 19:30 54 5 13:30 19:00 64 2 19:00 48 7 14:00 20:0…" at bounding box center [887, 451] width 1361 height 594
drag, startPoint x: 84, startPoint y: 142, endPoint x: 0, endPoint y: 184, distance: 93.9
click at [0, 184] on div "Esta vista crop_square 316 restaurant 859 filter_list ash 3 [PERSON_NAME] 19:30…" at bounding box center [95, 160] width 191 height 135
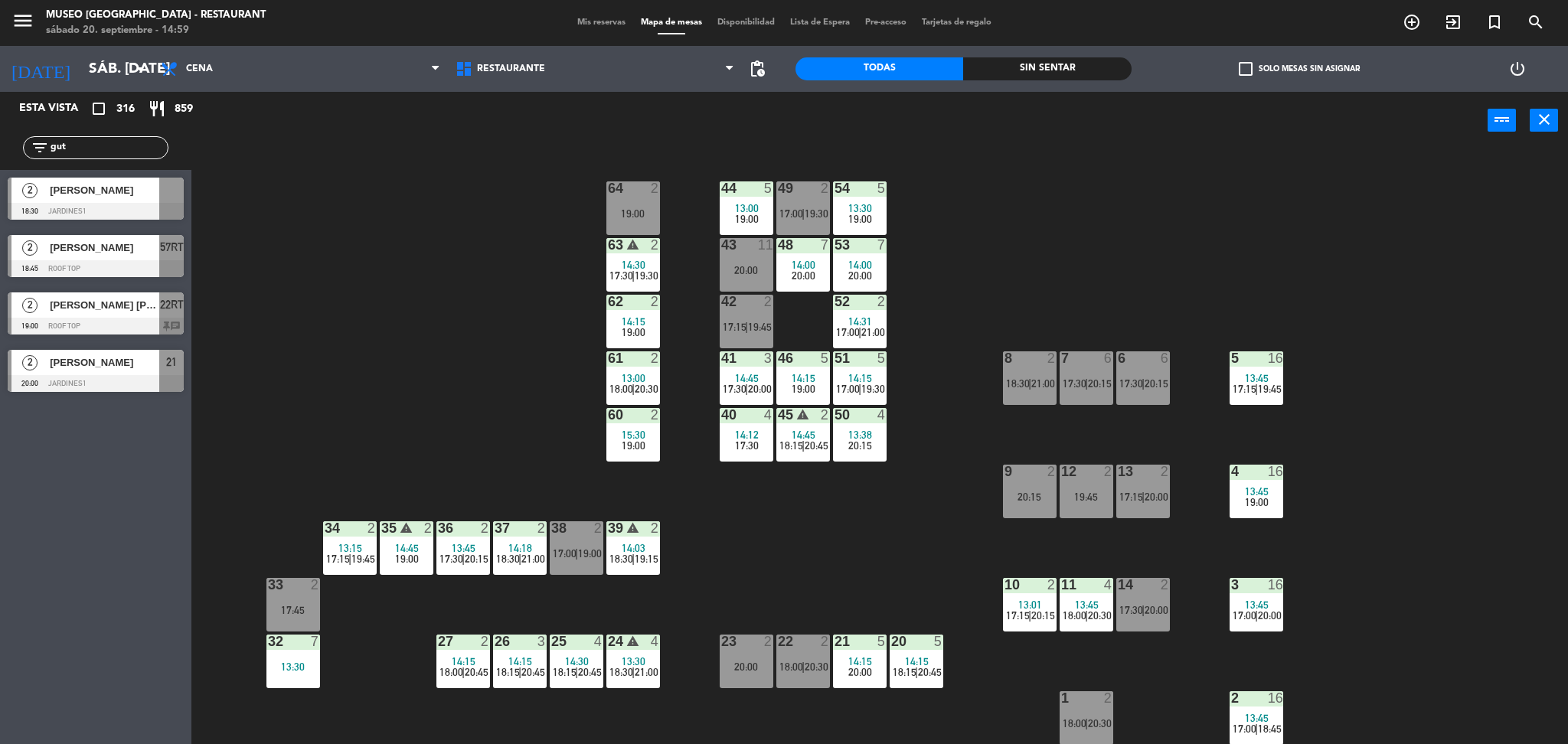
click at [473, 370] on div "44 5 13:00 19:00 49 2 17:00 | 19:30 54 5 13:30 19:00 64 2 19:00 48 7 14:00 20:0…" at bounding box center [887, 451] width 1361 height 594
drag, startPoint x: 0, startPoint y: 140, endPoint x: 0, endPoint y: 116, distance: 24.0
click at [0, 116] on div "Esta vista crop_square 316 restaurant 859 filter_list gut 2 [PERSON_NAME] 18:30…" at bounding box center [95, 246] width 191 height 308
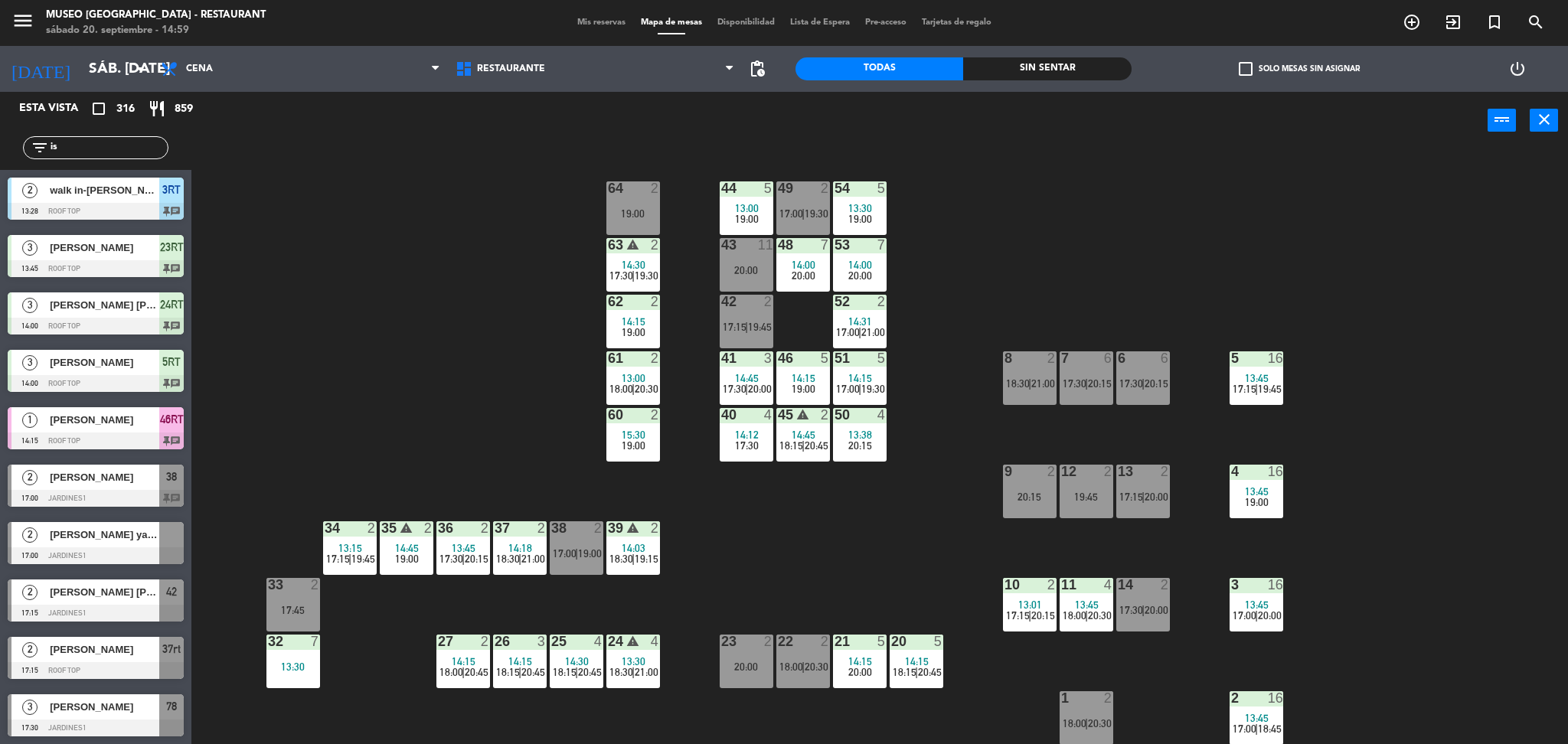
type input "i"
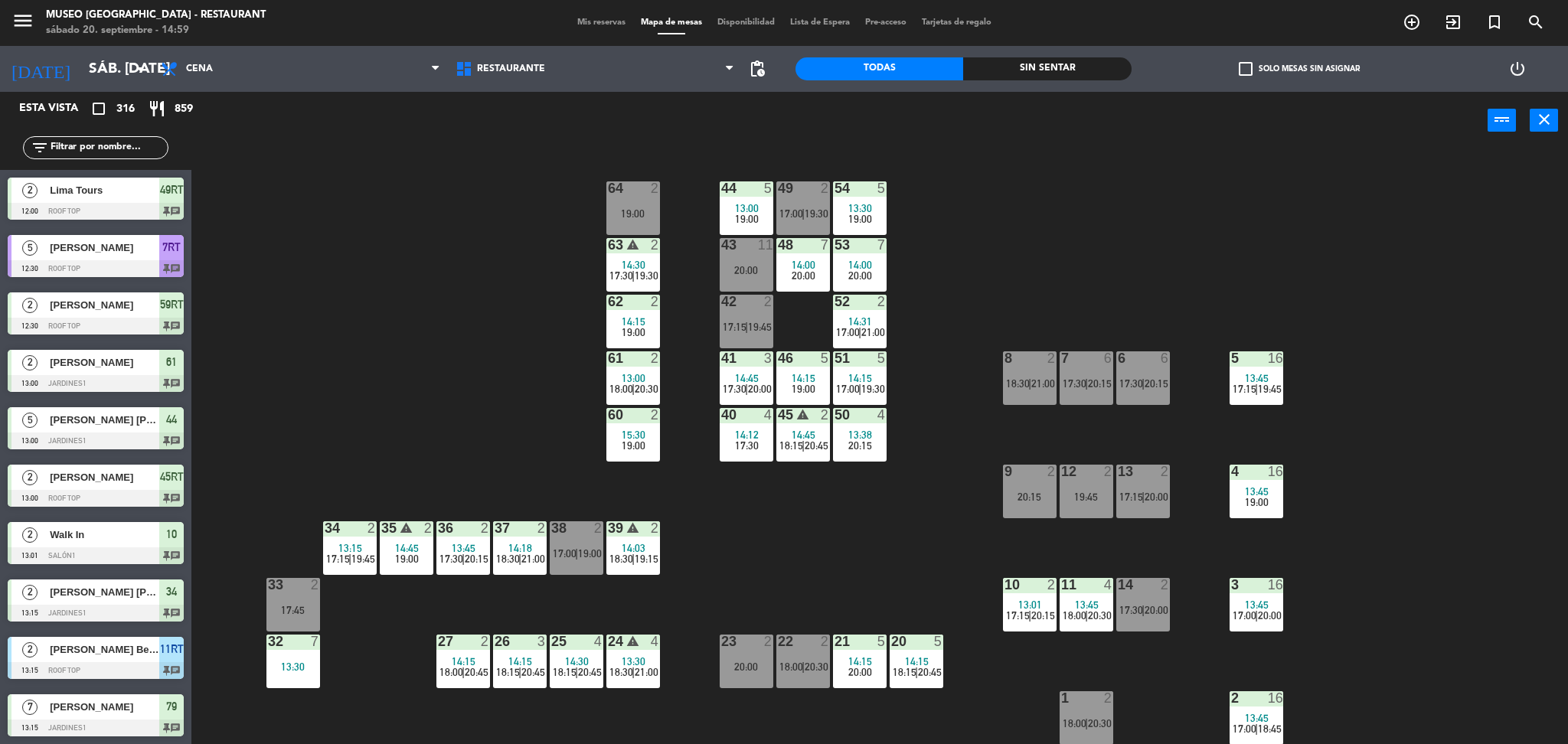
type input "u"
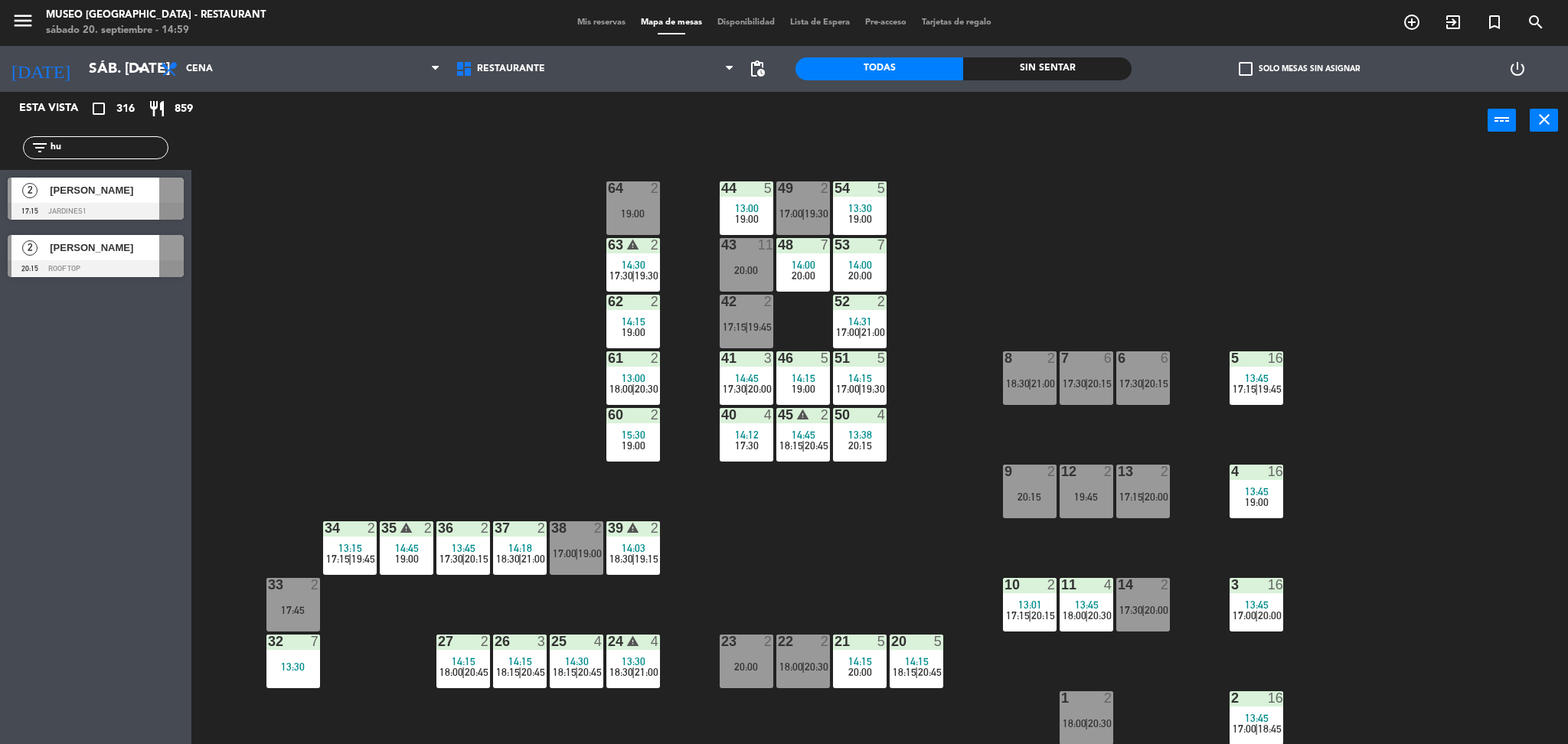
type input "h"
type input "m"
click at [423, 303] on div "44 5 13:00 19:00 49 2 17:00 | 19:30 54 5 13:30 19:00 64 2 19:00 48 7 14:00 20:0…" at bounding box center [887, 451] width 1361 height 594
drag, startPoint x: 91, startPoint y: 148, endPoint x: 0, endPoint y: 116, distance: 96.5
click at [0, 116] on div "Esta vista crop_square 316 restaurant 859 filter_list danie 6 walk in [PERSON_N…" at bounding box center [95, 188] width 191 height 193
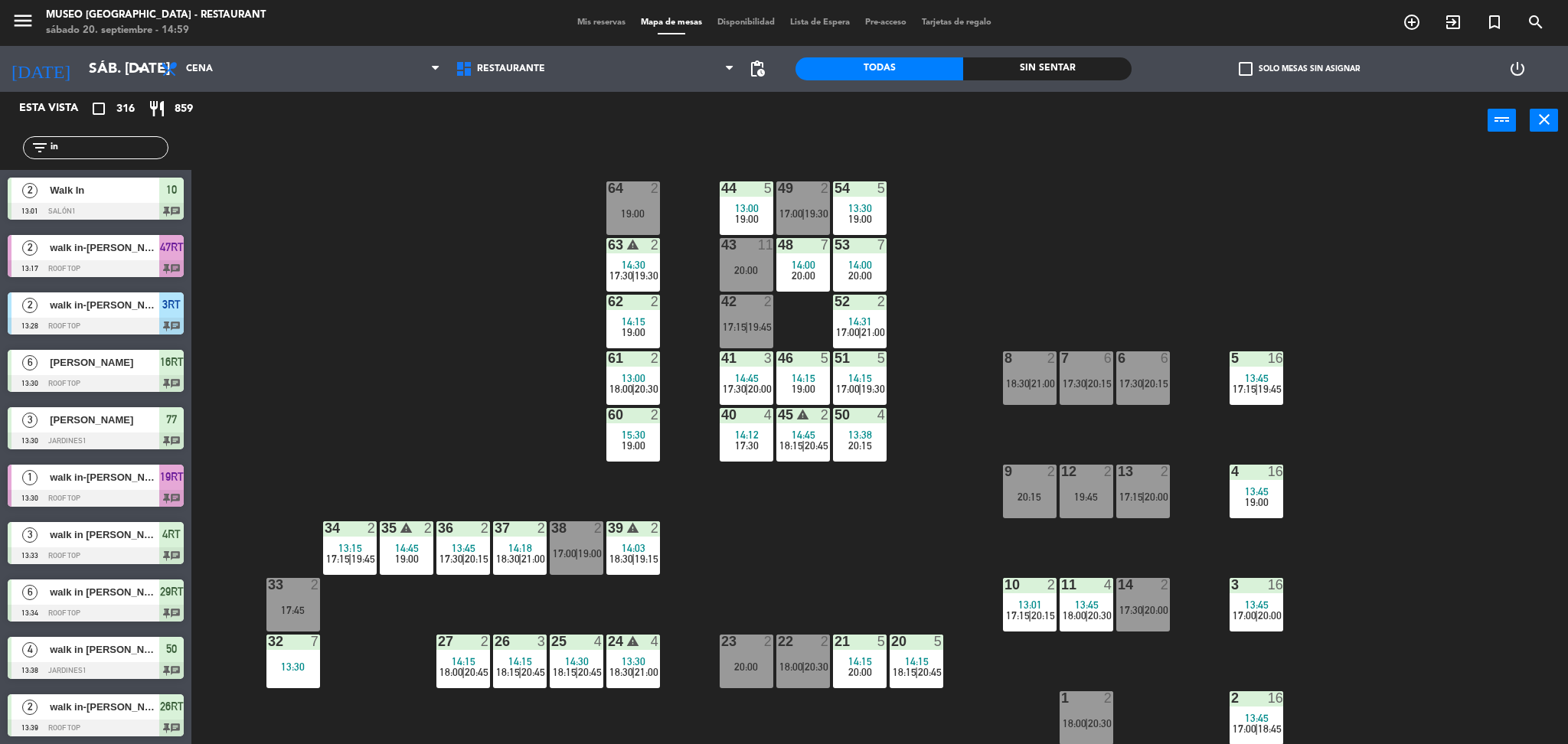
type input "i"
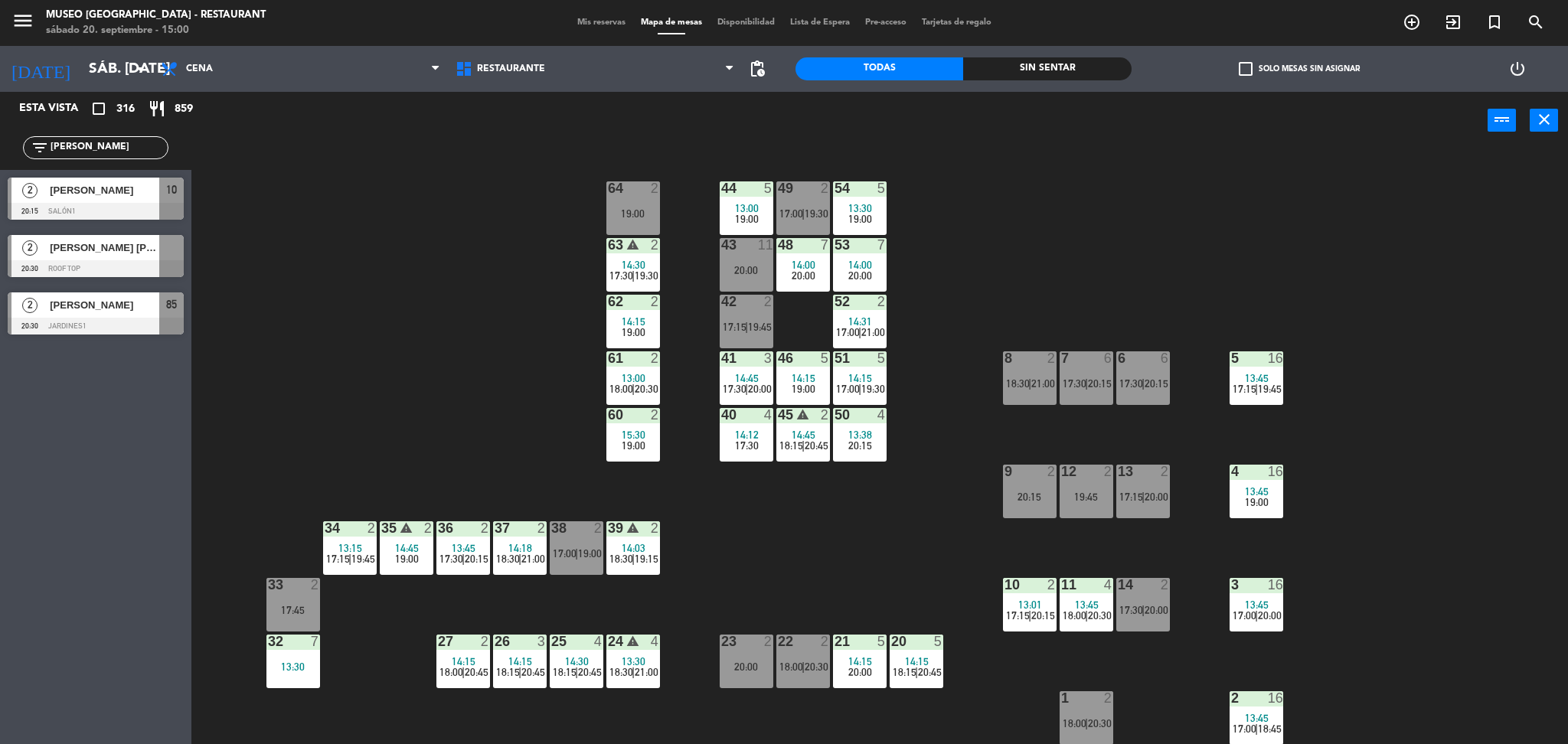
click at [455, 400] on div "44 5 13:00 19:00 49 2 17:00 | 19:30 54 5 13:30 19:00 64 2 19:00 48 7 14:00 20:0…" at bounding box center [887, 451] width 1361 height 594
drag, startPoint x: 81, startPoint y: 144, endPoint x: 0, endPoint y: 160, distance: 82.6
click at [0, 160] on div "filter_list [PERSON_NAME]" at bounding box center [95, 147] width 191 height 45
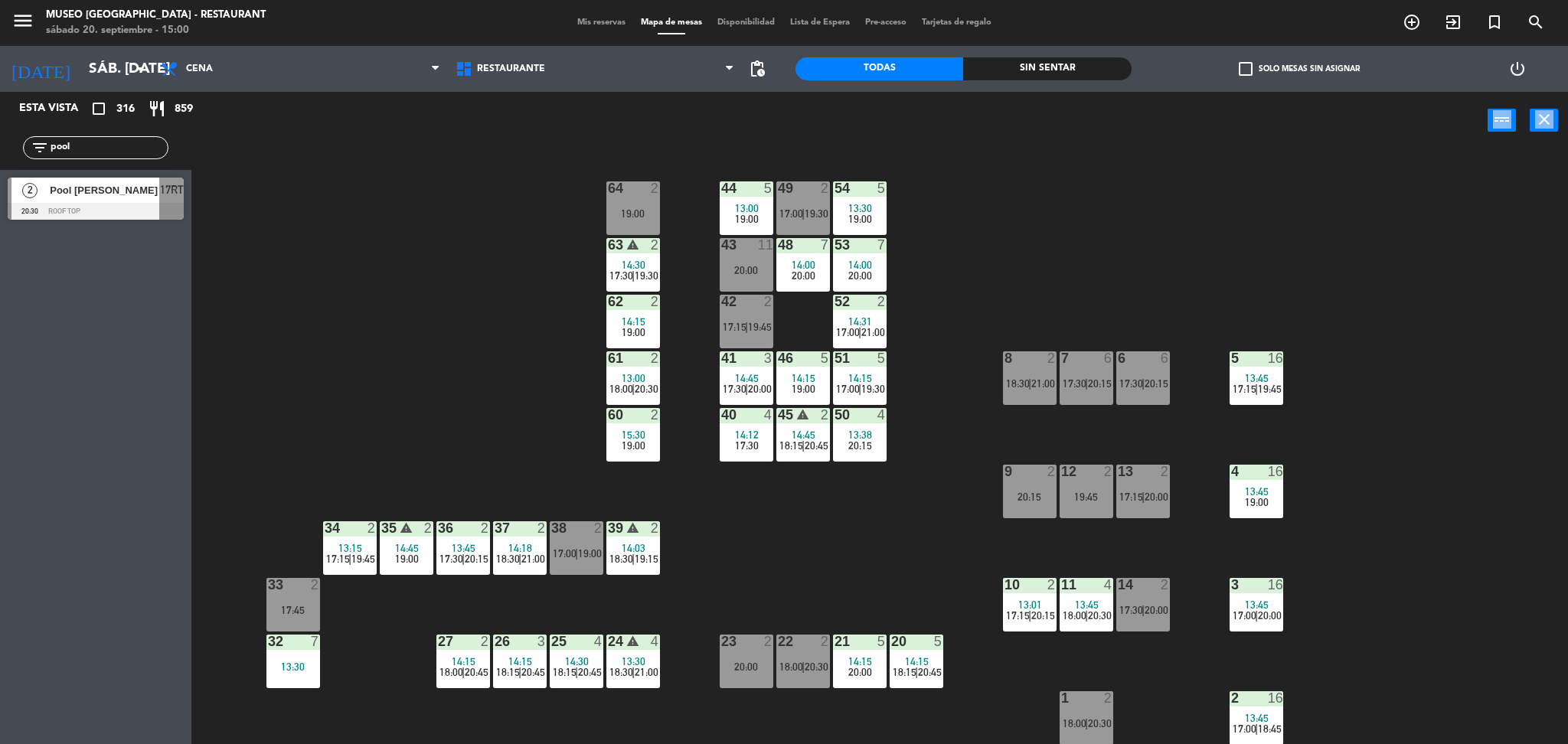
drag, startPoint x: 191, startPoint y: 199, endPoint x: 439, endPoint y: 300, distance: 267.8
click at [439, 300] on div "Esta vista crop_square 316 restaurant 859 filter_list pool 2 Pool [PERSON_NAME]…" at bounding box center [784, 420] width 1568 height 656
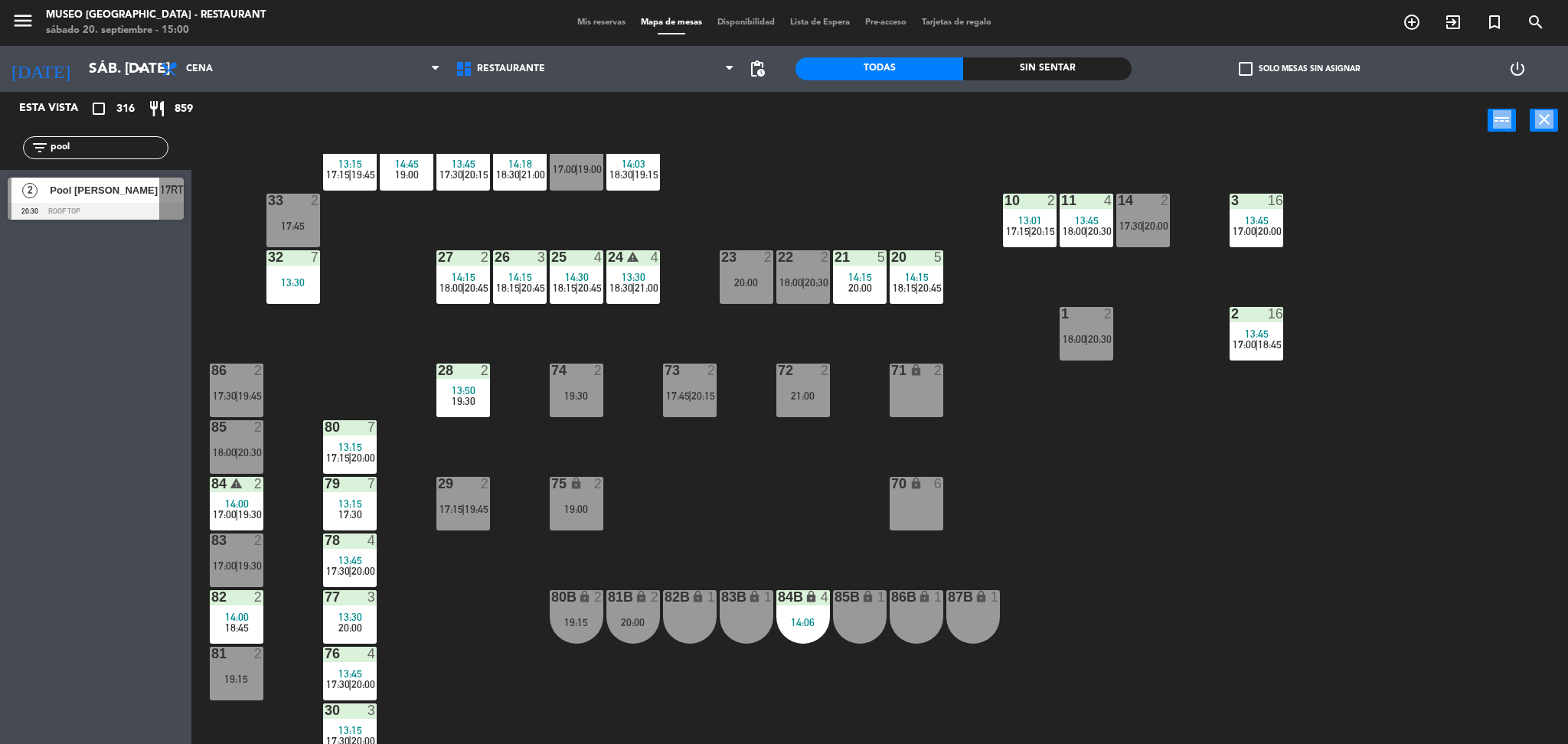
scroll to position [505, 0]
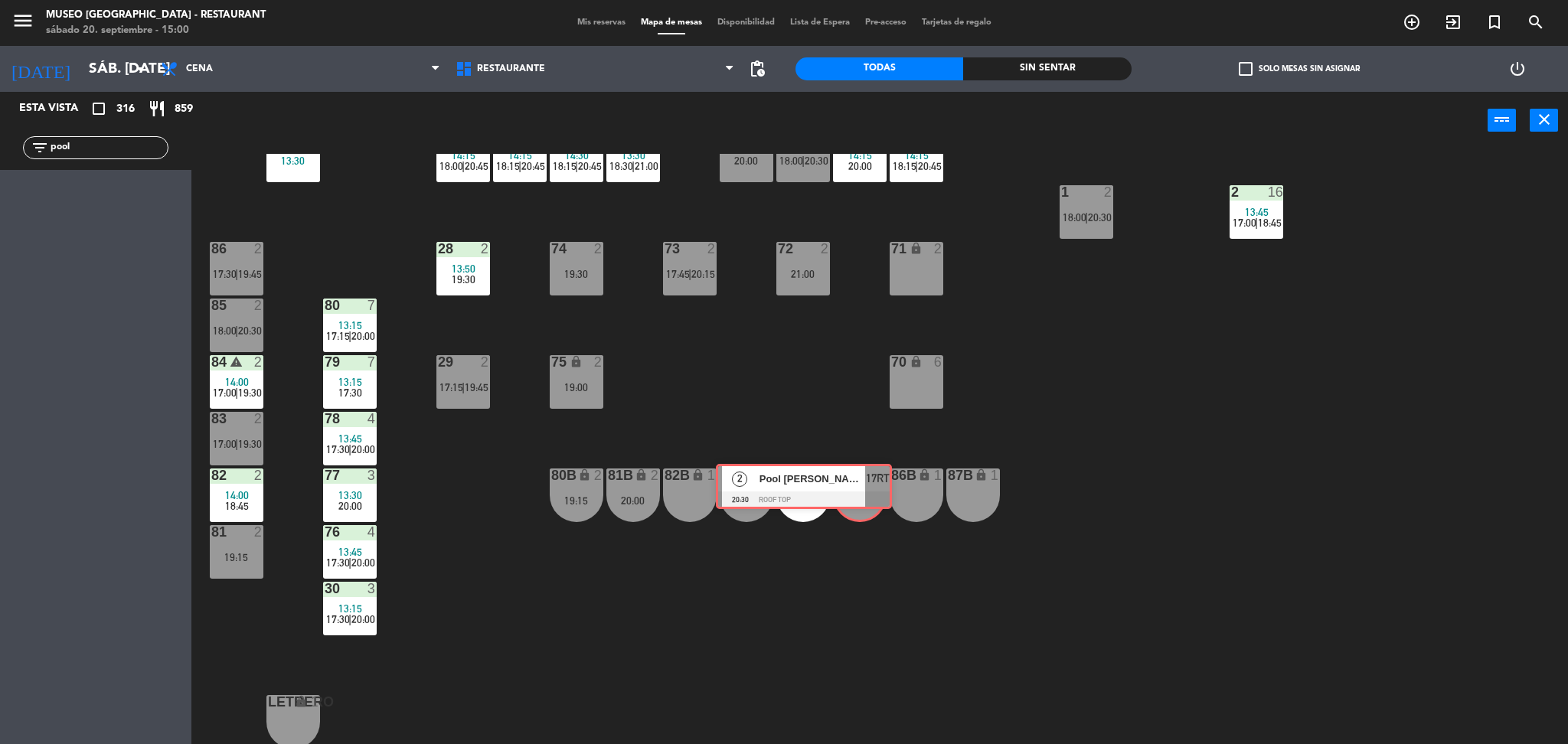
drag, startPoint x: 144, startPoint y: 189, endPoint x: 854, endPoint y: 476, distance: 765.8
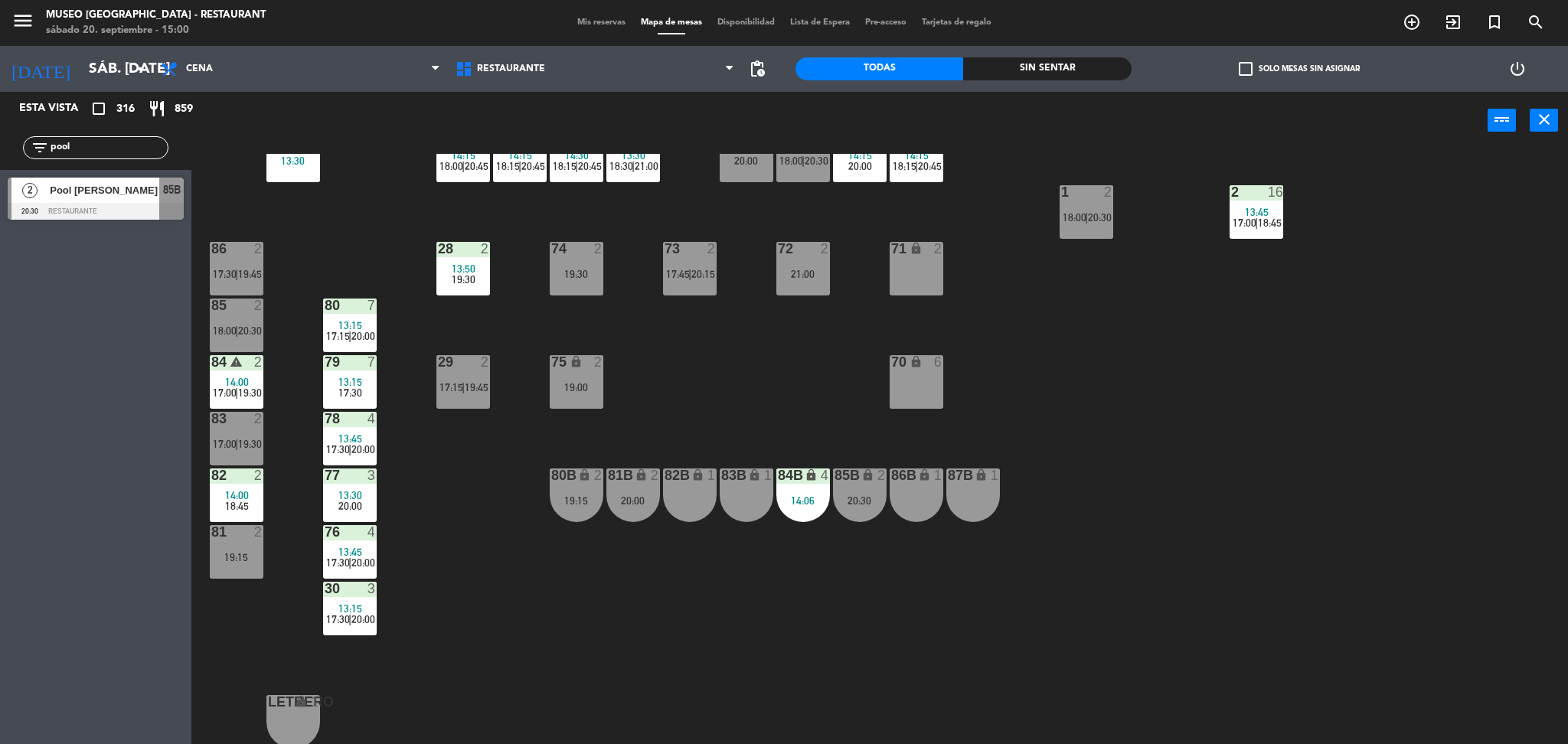
drag, startPoint x: 76, startPoint y: 137, endPoint x: 120, endPoint y: 150, distance: 45.9
click at [69, 141] on div "filter_list pool" at bounding box center [95, 147] width 146 height 23
drag, startPoint x: 117, startPoint y: 146, endPoint x: 0, endPoint y: 164, distance: 118.4
click at [0, 164] on div "filter_list pool" at bounding box center [95, 147] width 191 height 45
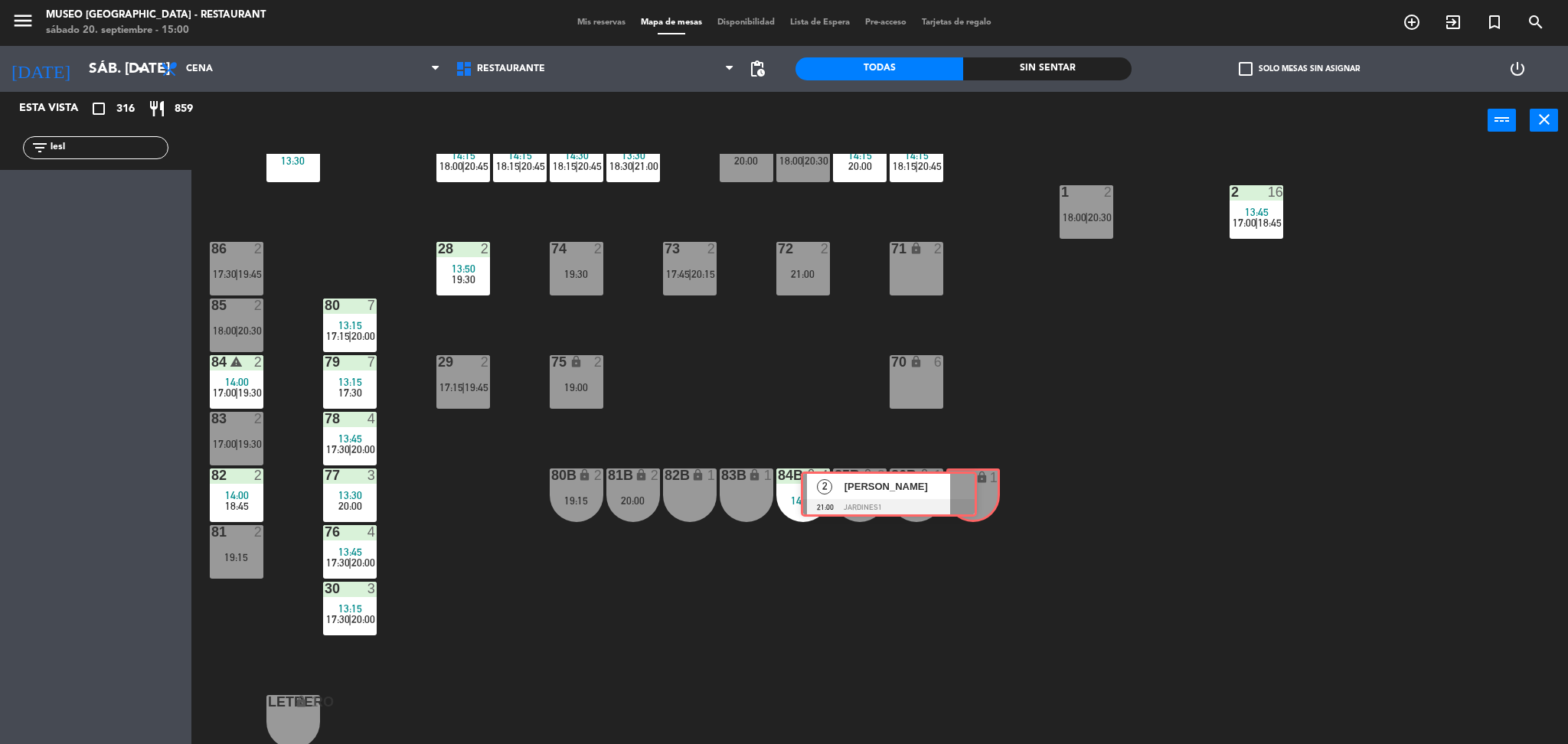
drag, startPoint x: 156, startPoint y: 197, endPoint x: 950, endPoint y: 491, distance: 846.7
click at [950, 491] on div "Esta vista crop_square 316 restaurant 859 filter_list lesl 2 [PERSON_NAME] 21:0…" at bounding box center [784, 420] width 1568 height 656
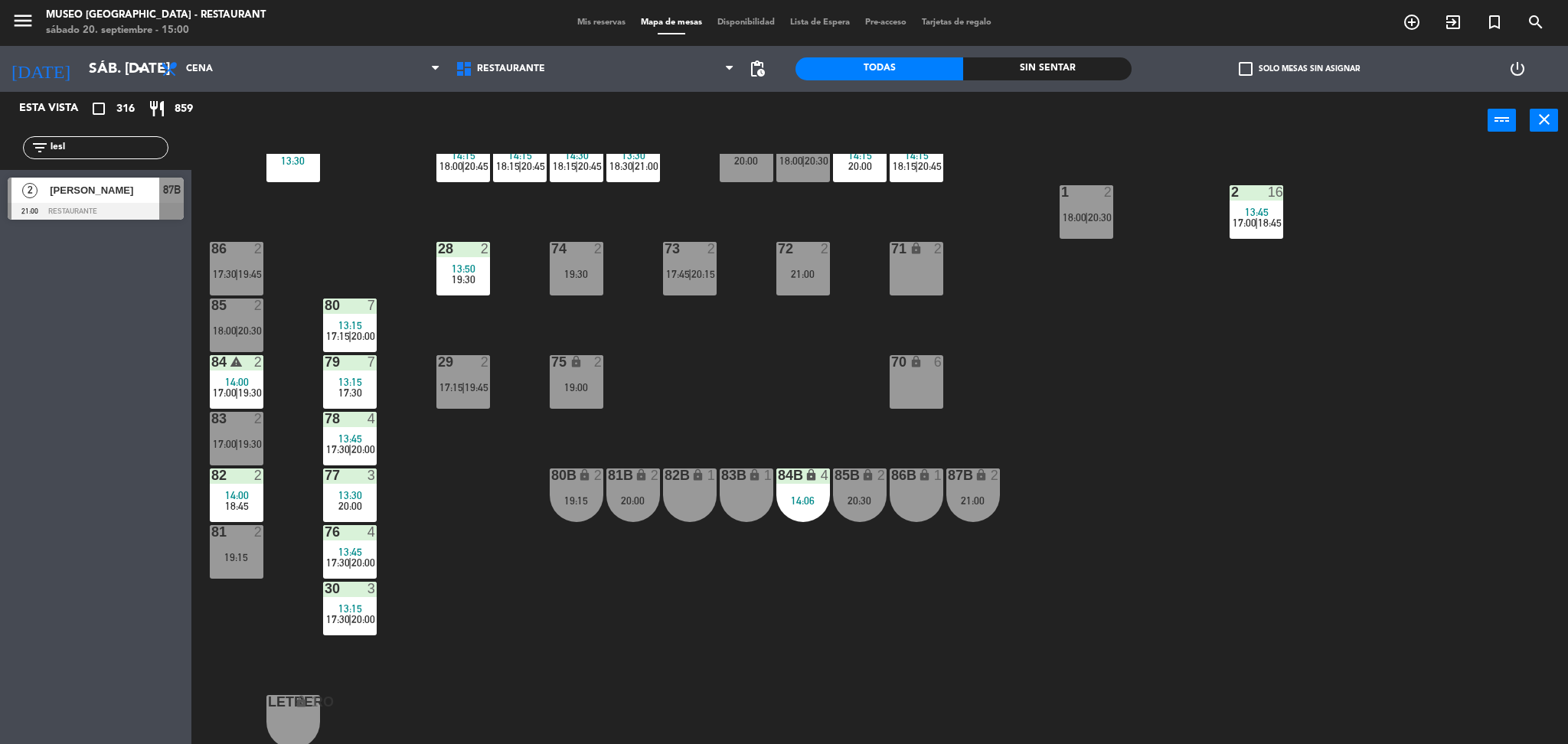
drag, startPoint x: 82, startPoint y: 151, endPoint x: 0, endPoint y: 138, distance: 83.0
click at [0, 138] on div "filter_list lesl" at bounding box center [95, 147] width 191 height 45
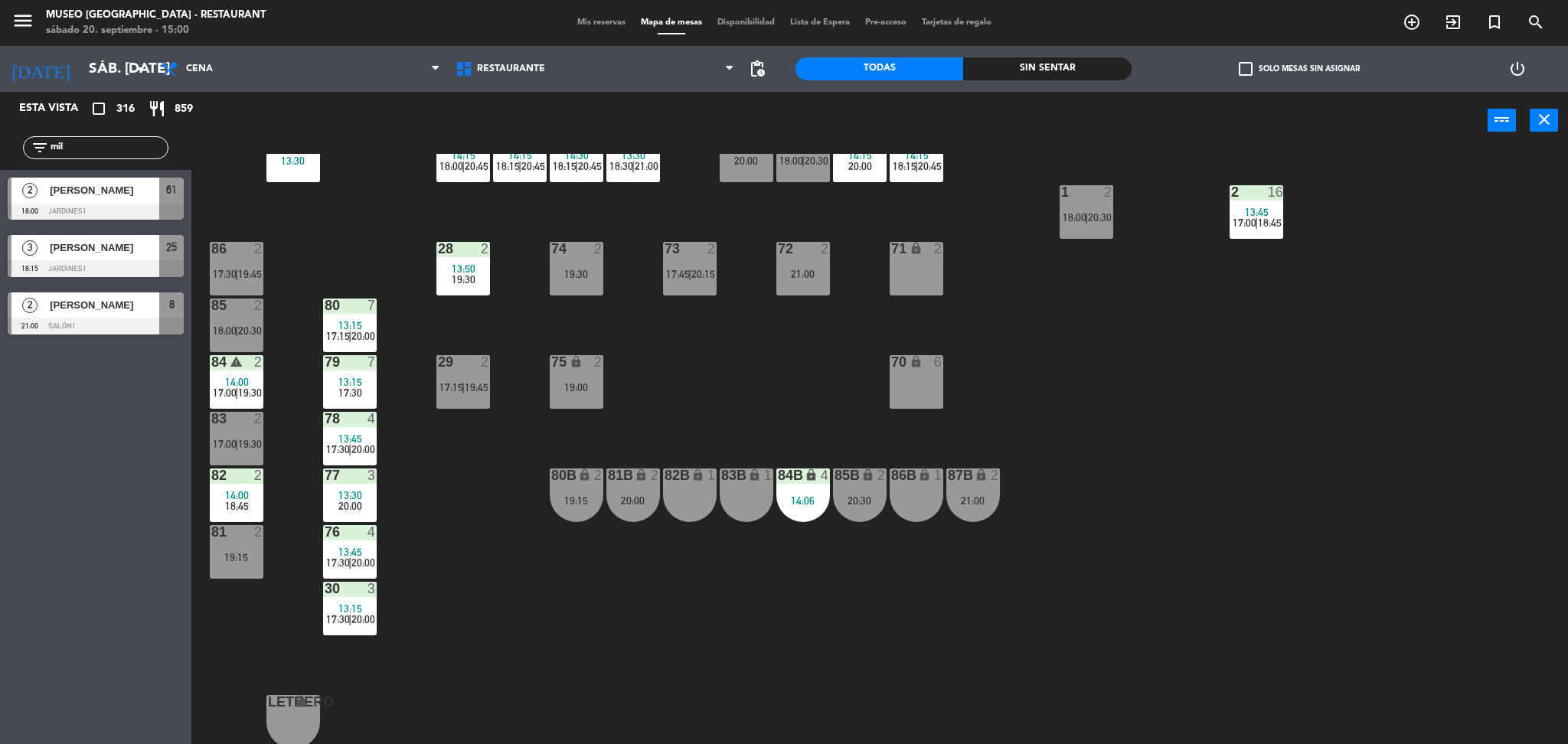
type input "mil"
click at [789, 374] on div "44 5 13:00 19:00 49 2 17:00 | 19:30 54 5 13:30 19:00 64 2 19:00 48 7 14:00 20:0…" at bounding box center [887, 451] width 1361 height 594
